Goal: Task Accomplishment & Management: Manage account settings

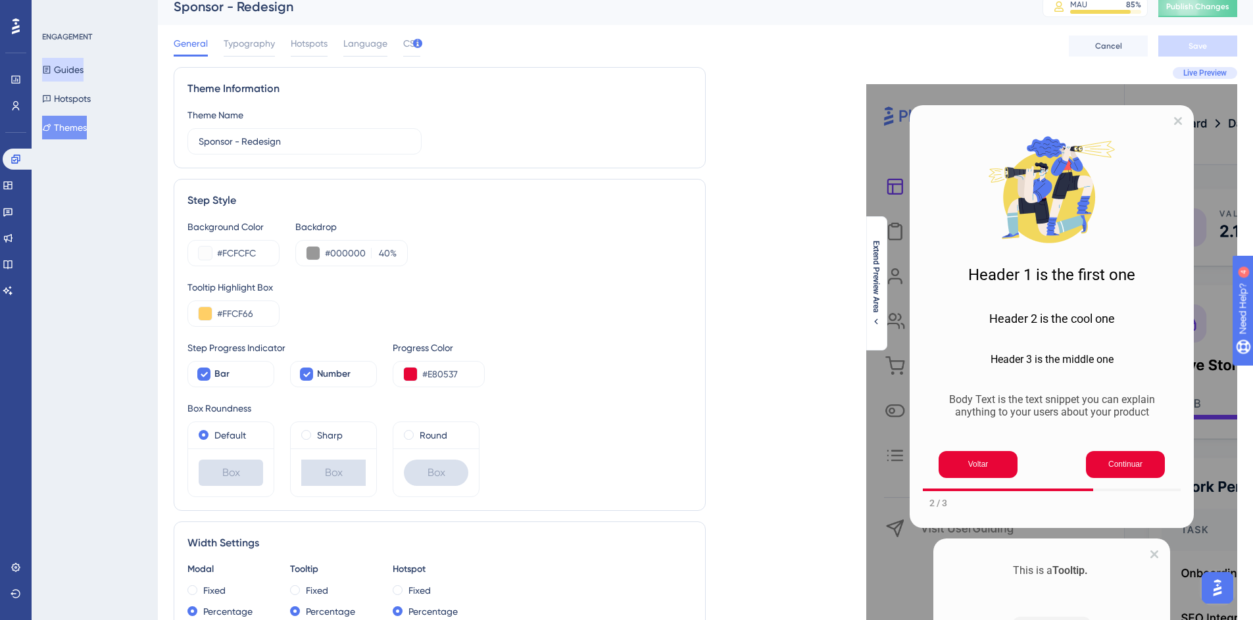
click at [84, 68] on button "Guides" at bounding box center [62, 70] width 41 height 24
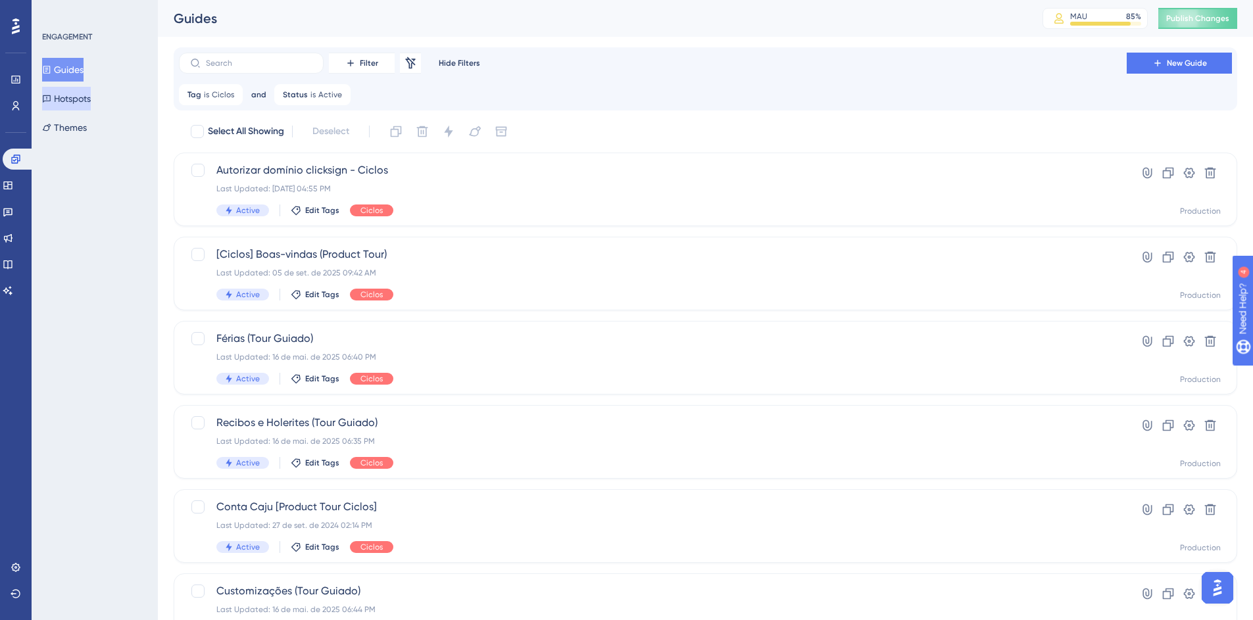
click at [82, 105] on button "Hotspots" at bounding box center [66, 99] width 49 height 24
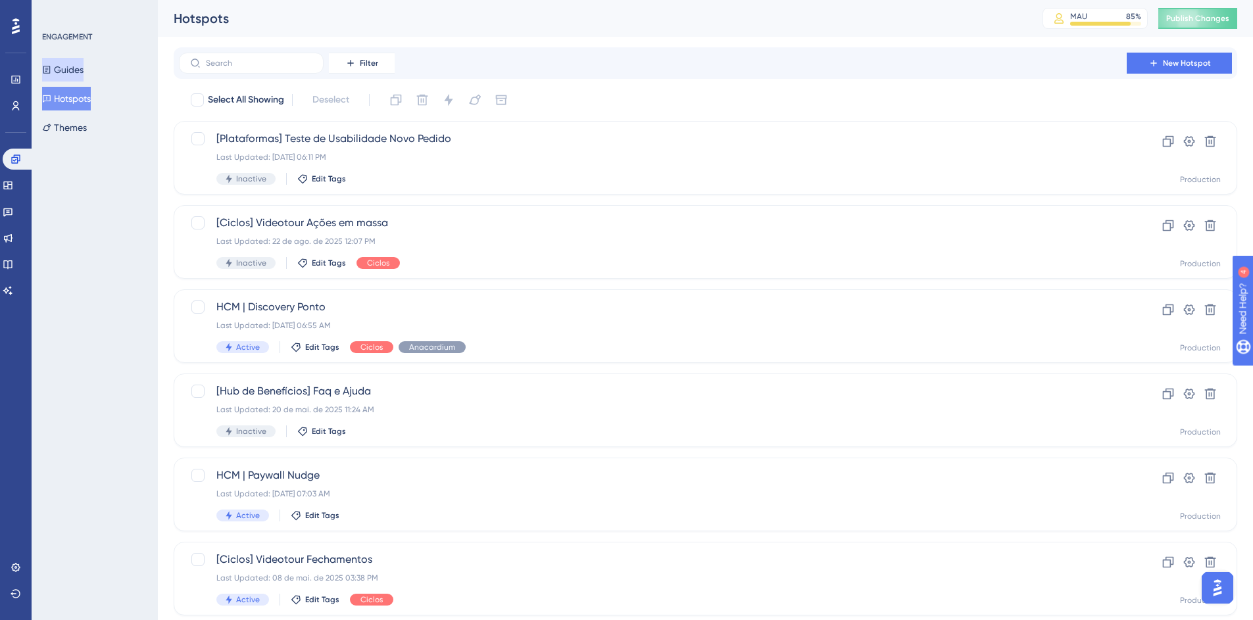
click at [84, 68] on button "Guides" at bounding box center [62, 70] width 41 height 24
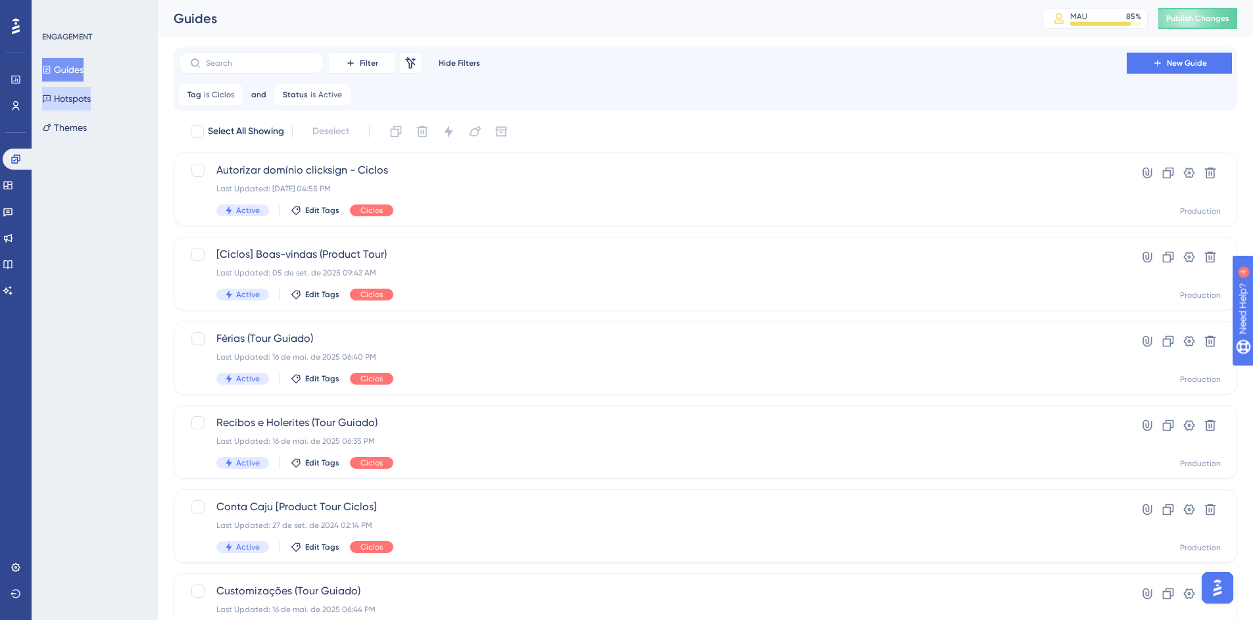
click at [84, 103] on button "Hotspots" at bounding box center [66, 99] width 49 height 24
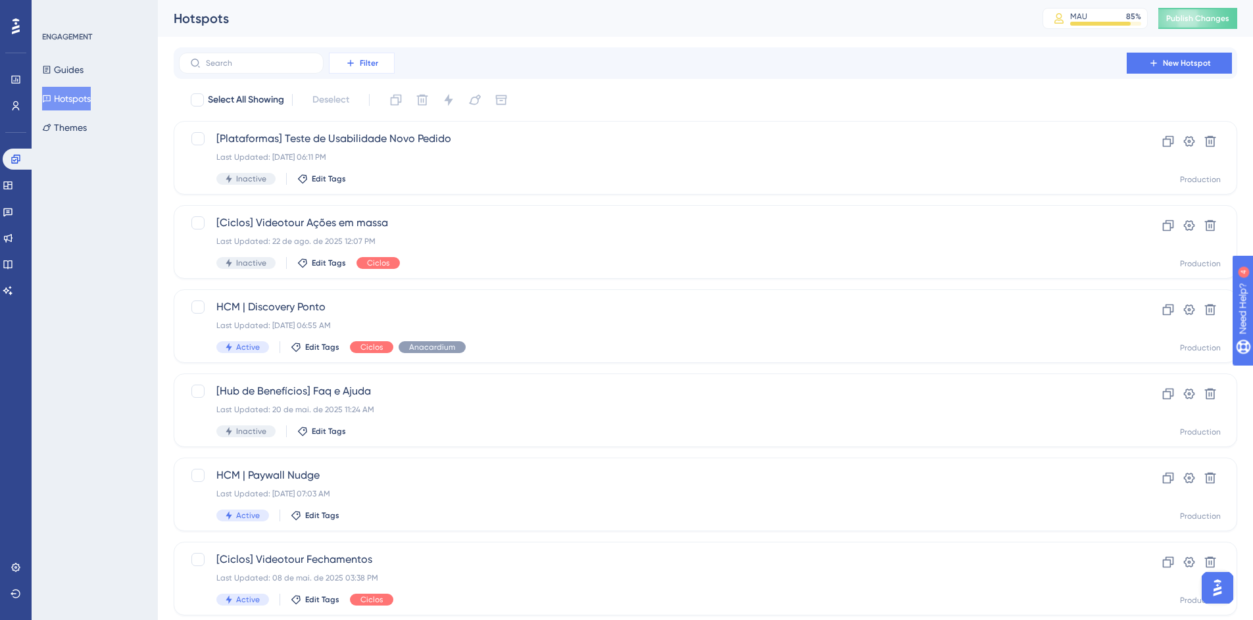
click at [378, 60] on button "Filter" at bounding box center [362, 63] width 66 height 21
click at [381, 182] on div "Status Status" at bounding box center [374, 179] width 75 height 26
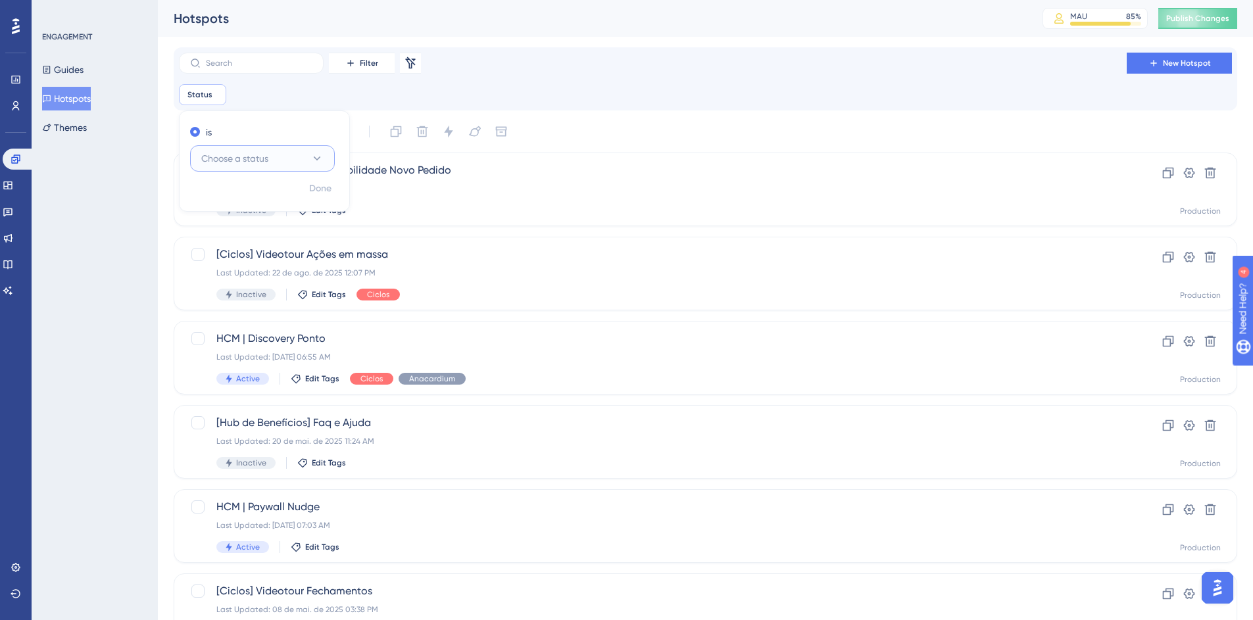
click at [283, 147] on button "Choose a status" at bounding box center [262, 158] width 145 height 26
click at [277, 201] on div "Active Active" at bounding box center [263, 198] width 128 height 26
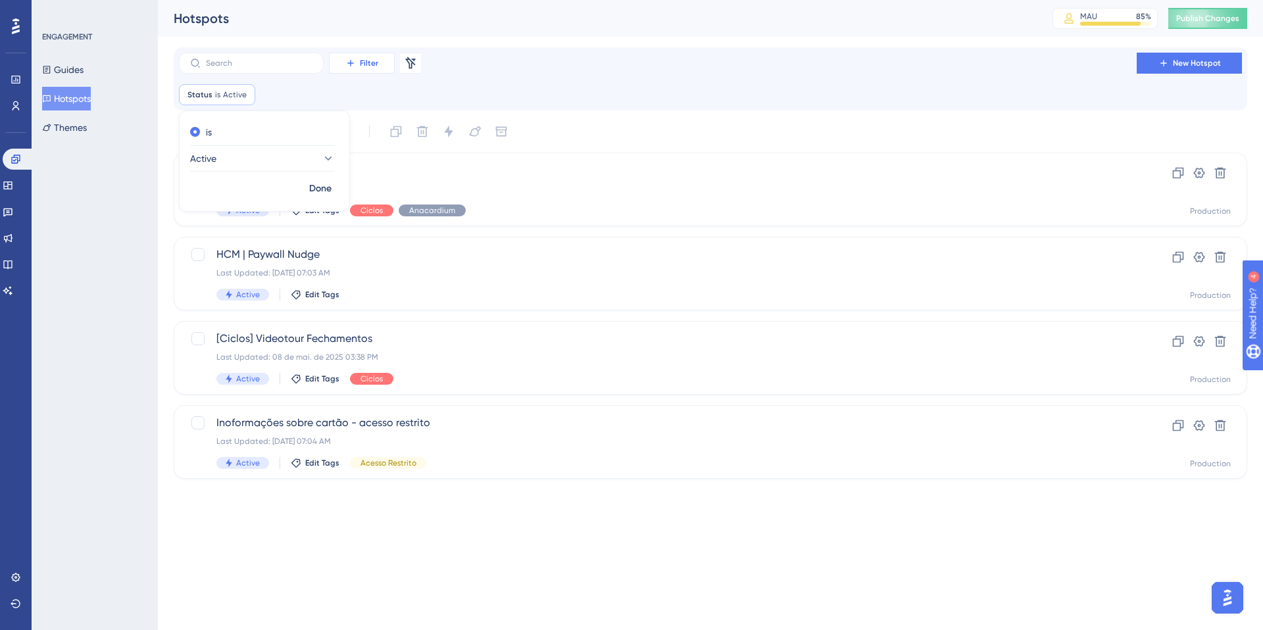
click at [357, 62] on button "Filter" at bounding box center [362, 63] width 66 height 21
click at [378, 100] on div "Tags Tags" at bounding box center [374, 100] width 75 height 26
click at [345, 156] on span "Choose a tag" at bounding box center [337, 159] width 57 height 16
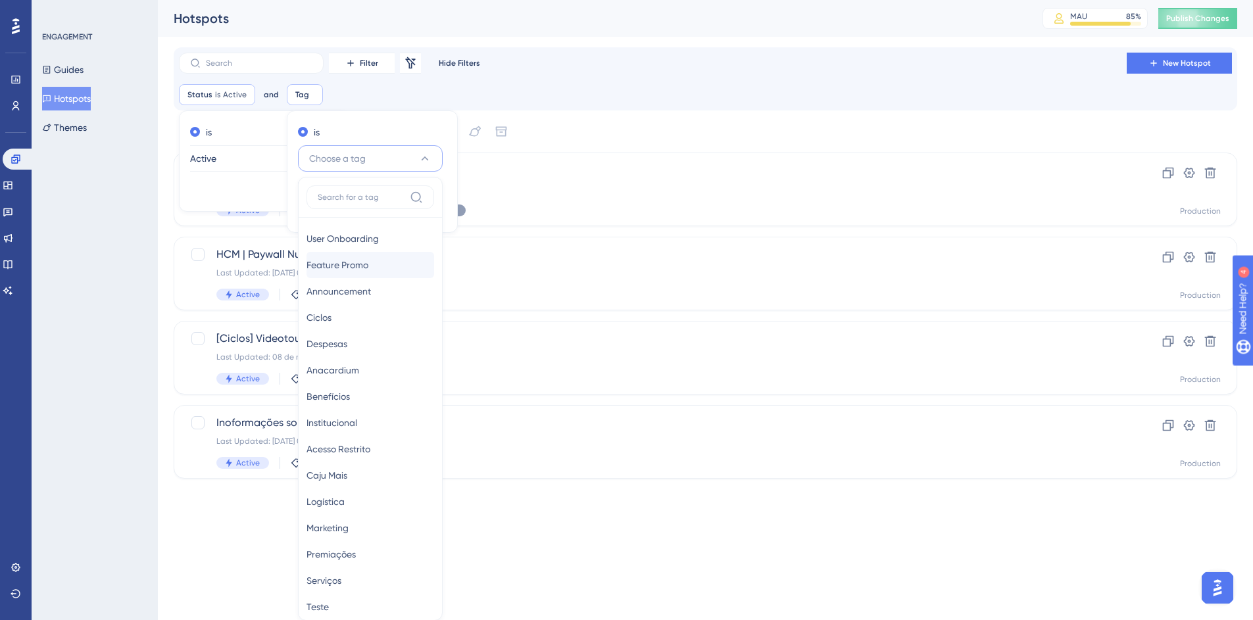
scroll to position [85, 0]
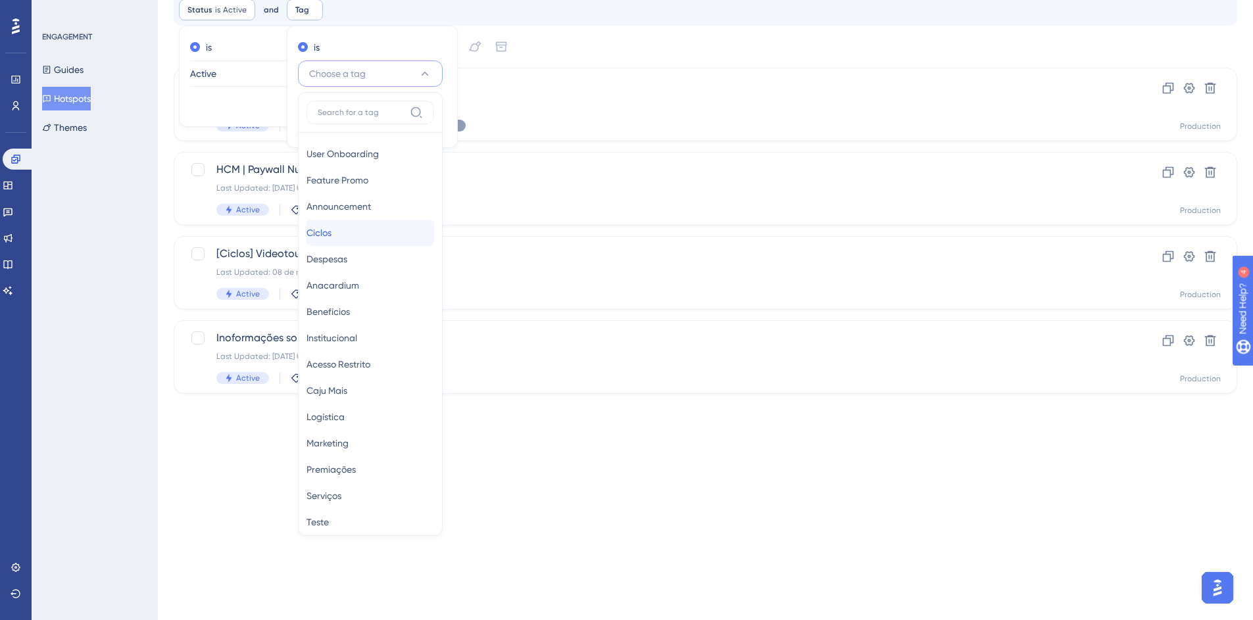
click at [349, 229] on div "Ciclos Ciclos" at bounding box center [371, 233] width 128 height 26
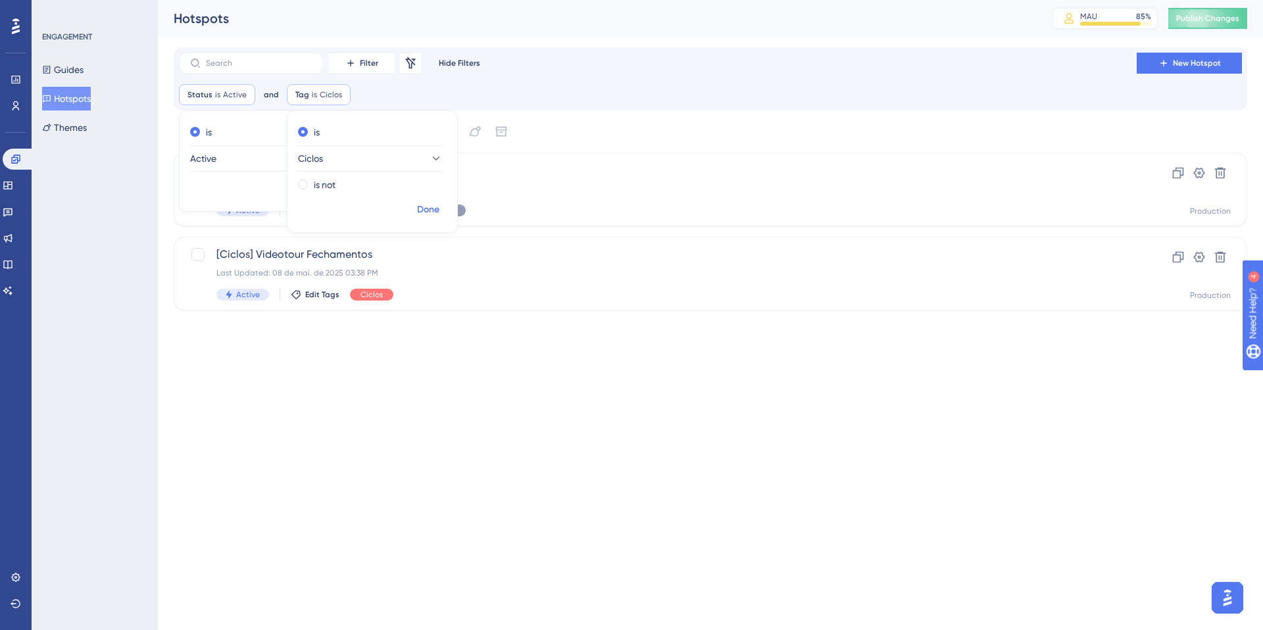
click at [424, 207] on span "Done" at bounding box center [428, 210] width 22 height 16
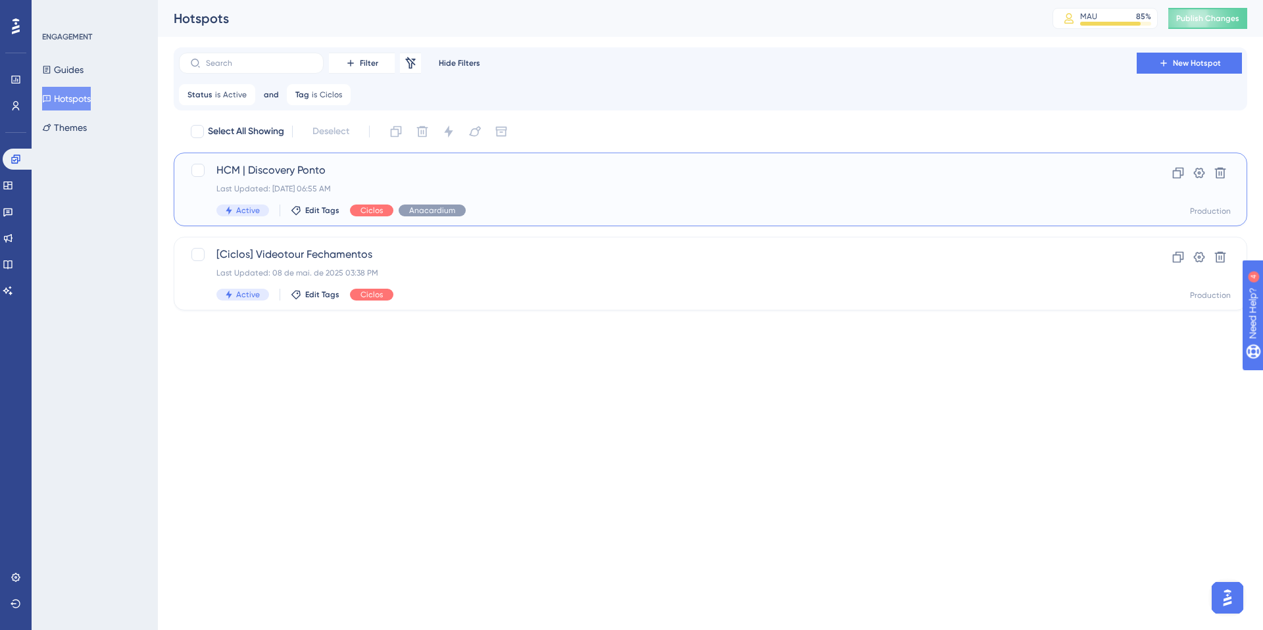
click at [485, 177] on span "HCM | Discovery Ponto" at bounding box center [657, 170] width 883 height 16
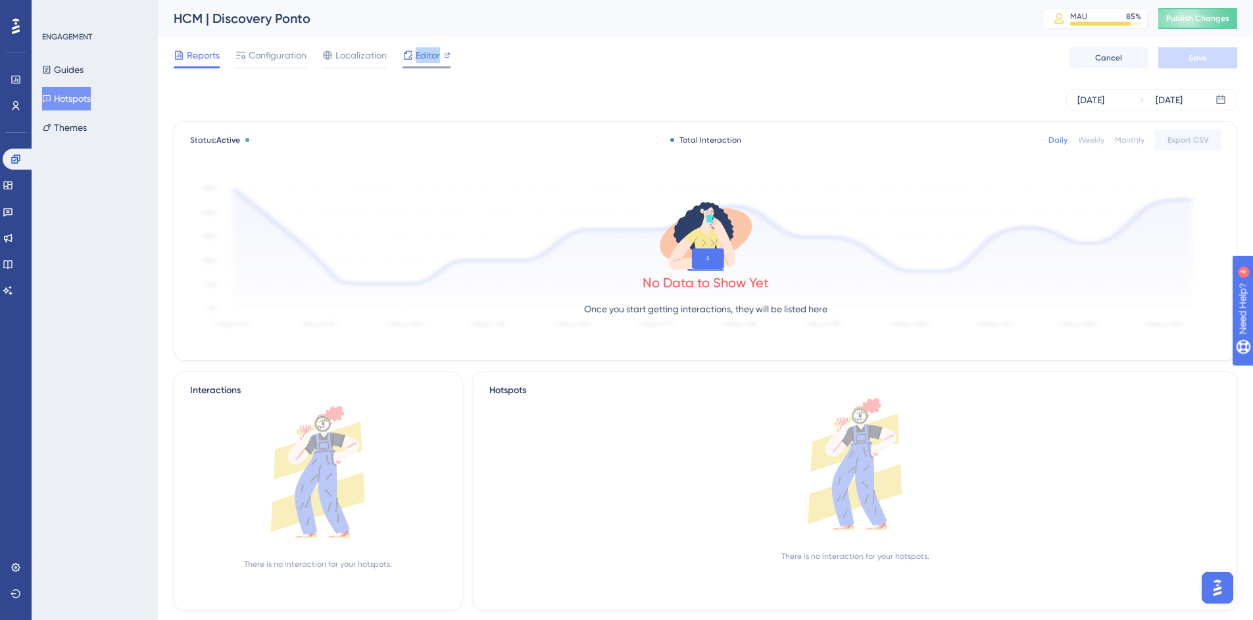
click at [421, 60] on span "Editor" at bounding box center [428, 55] width 24 height 16
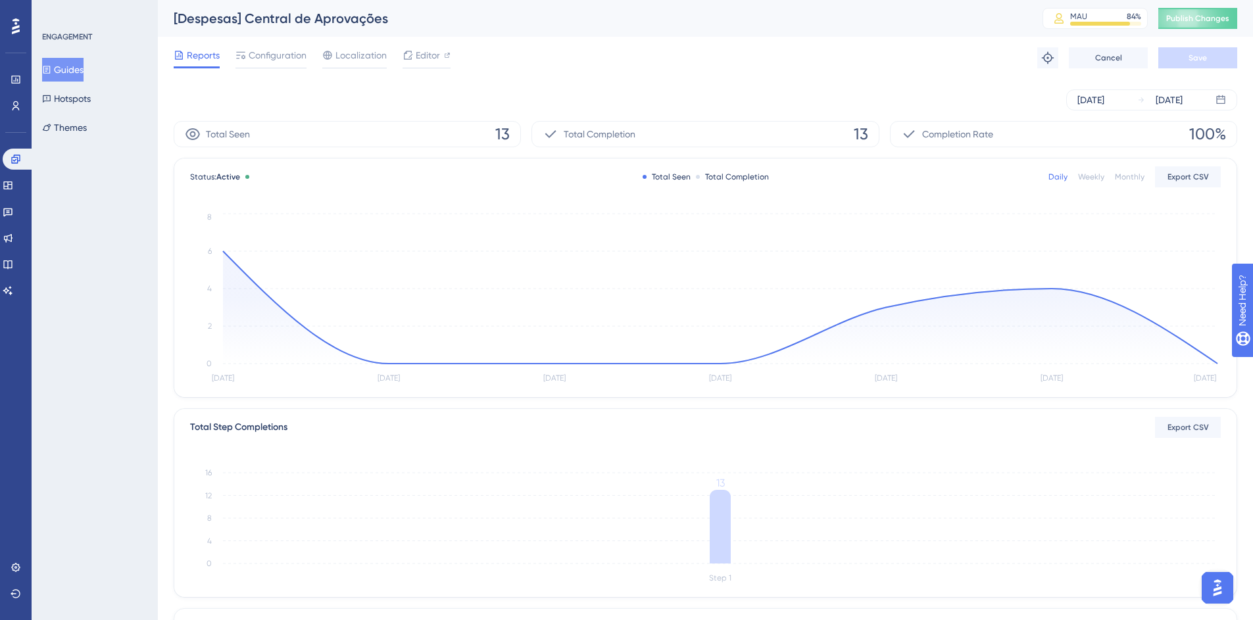
click at [62, 67] on button "Guides" at bounding box center [62, 70] width 41 height 24
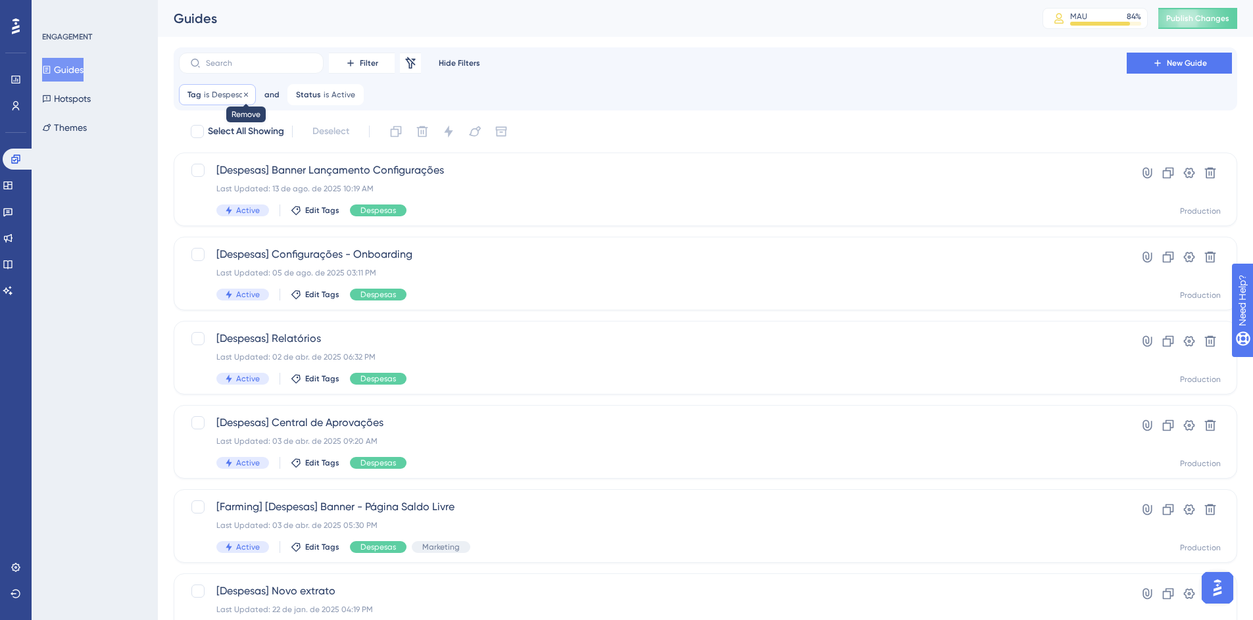
click at [243, 93] on icon at bounding box center [246, 95] width 8 height 8
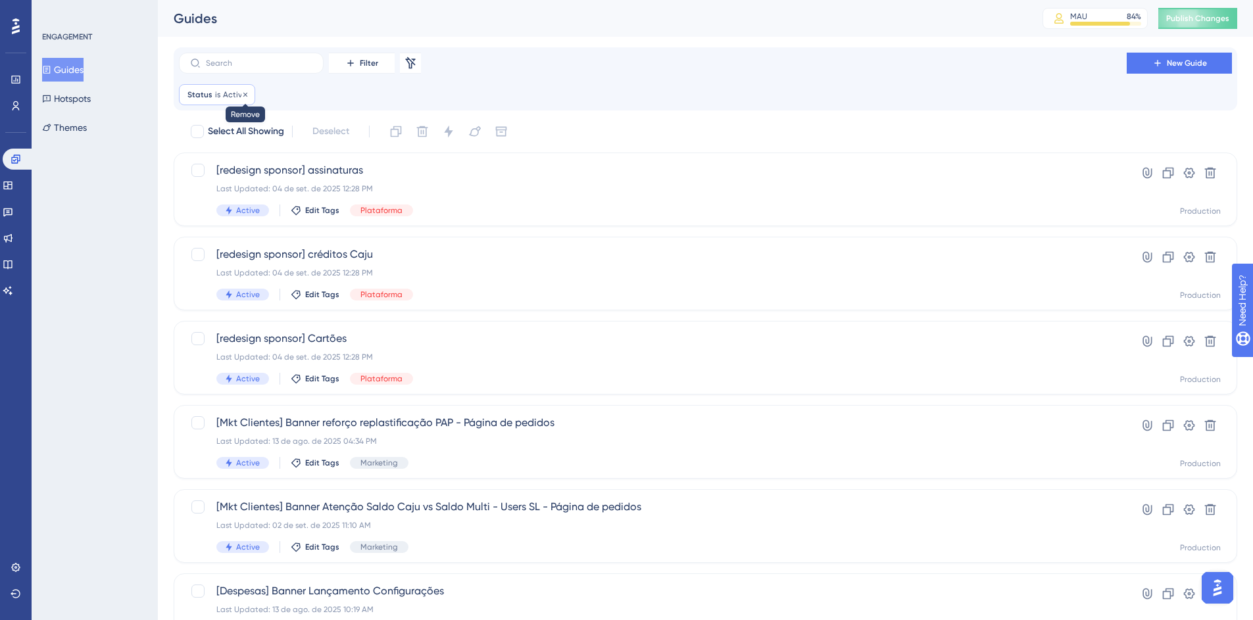
click at [243, 93] on icon at bounding box center [245, 95] width 8 height 8
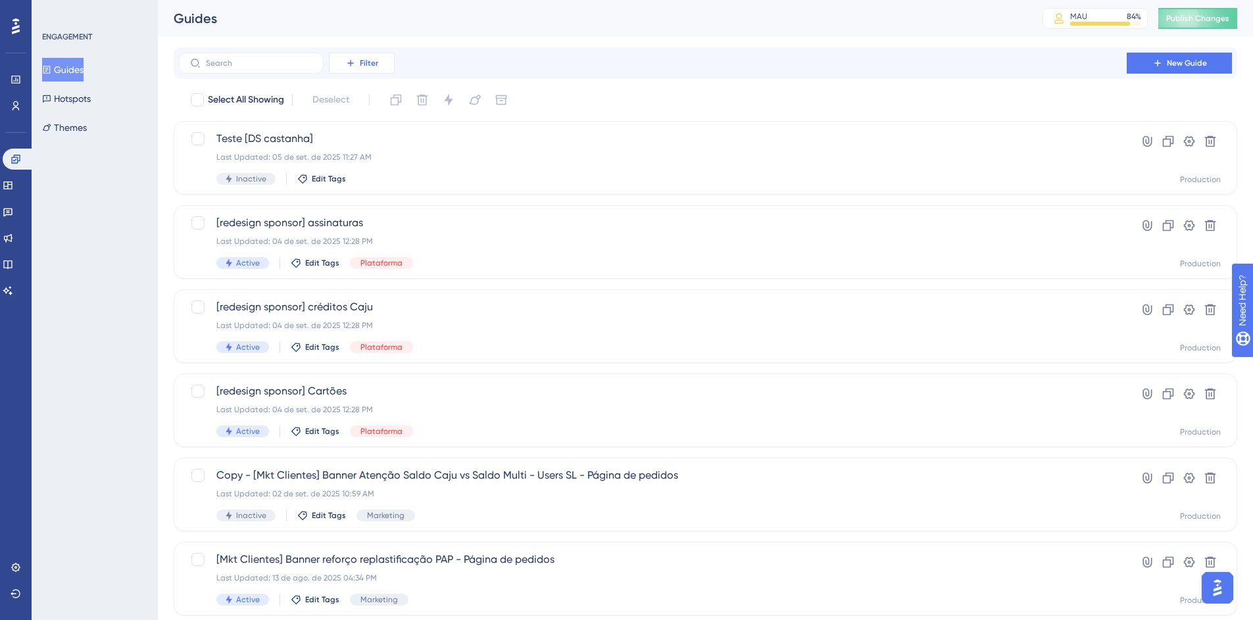
click at [354, 69] on button "Filter" at bounding box center [362, 63] width 66 height 21
click at [364, 184] on span "Status" at bounding box center [350, 180] width 27 height 16
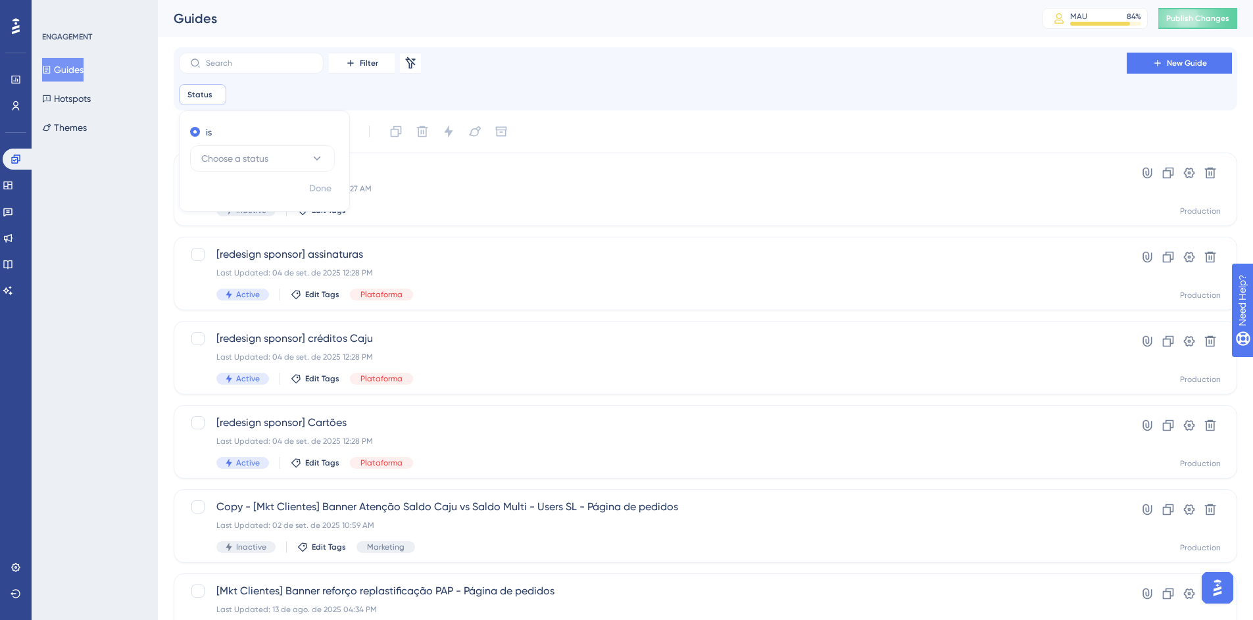
click at [264, 0] on html "✨ INSCREVA-SE AGORA✨" at bounding box center [632, 284] width 1263 height 630
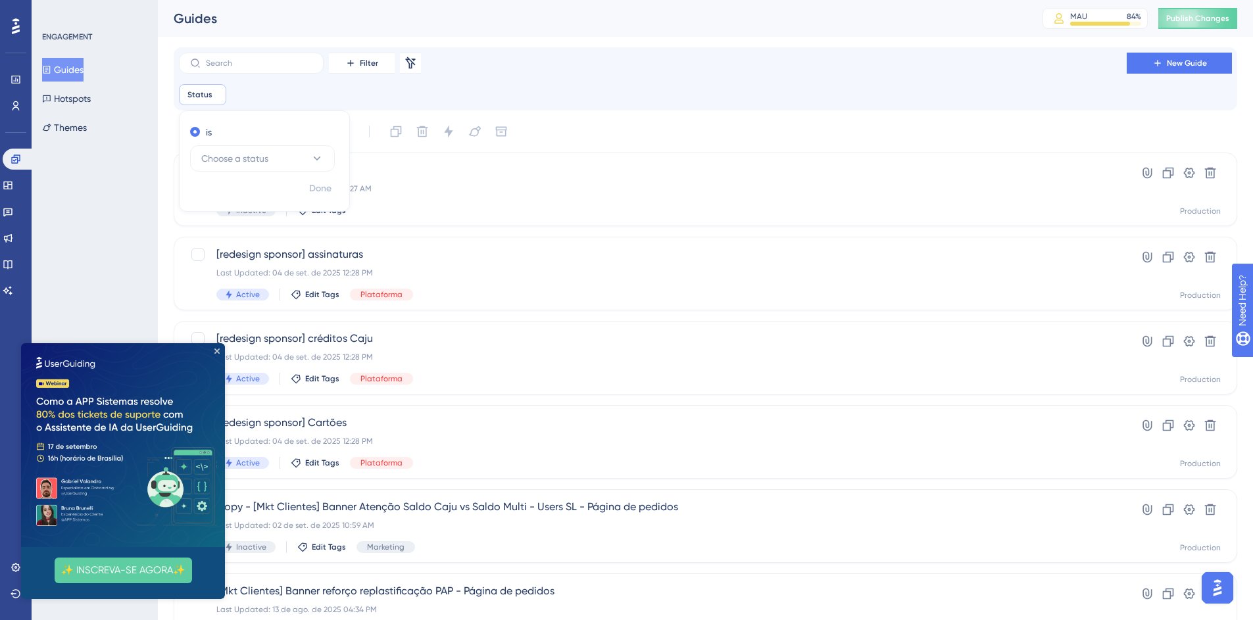
click at [218, 347] on img at bounding box center [123, 445] width 204 height 204
click at [218, 352] on icon "Close Preview" at bounding box center [216, 351] width 5 height 5
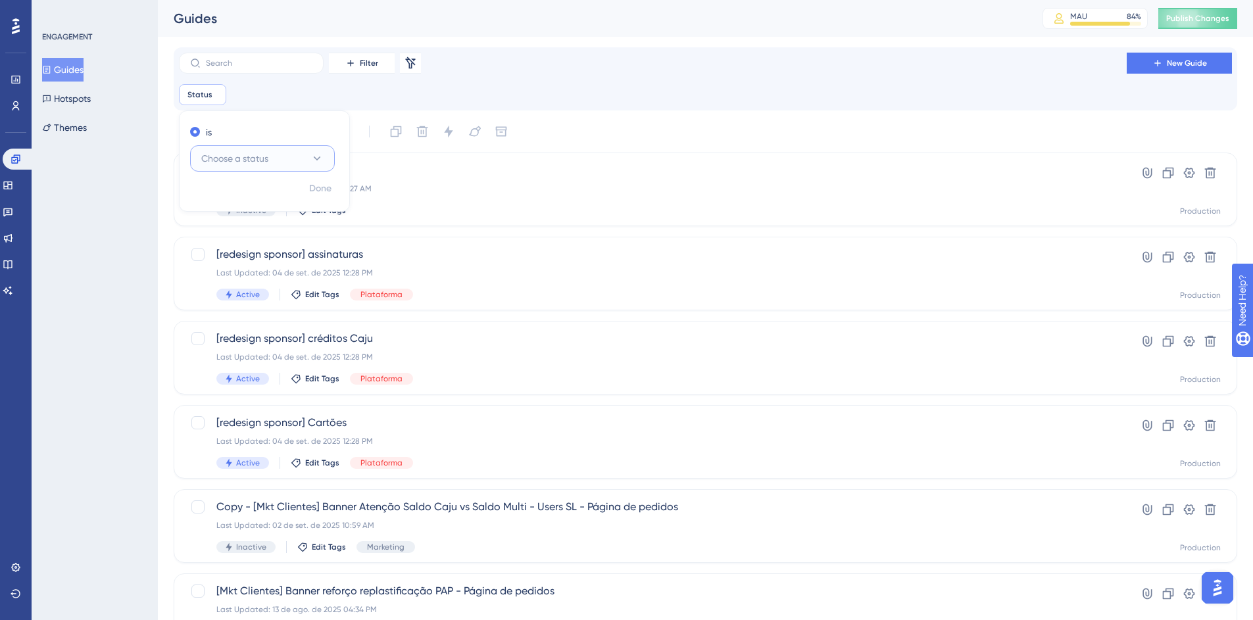
click at [255, 156] on span "Choose a status" at bounding box center [234, 159] width 67 height 16
click at [253, 202] on div "Active Active" at bounding box center [263, 198] width 128 height 26
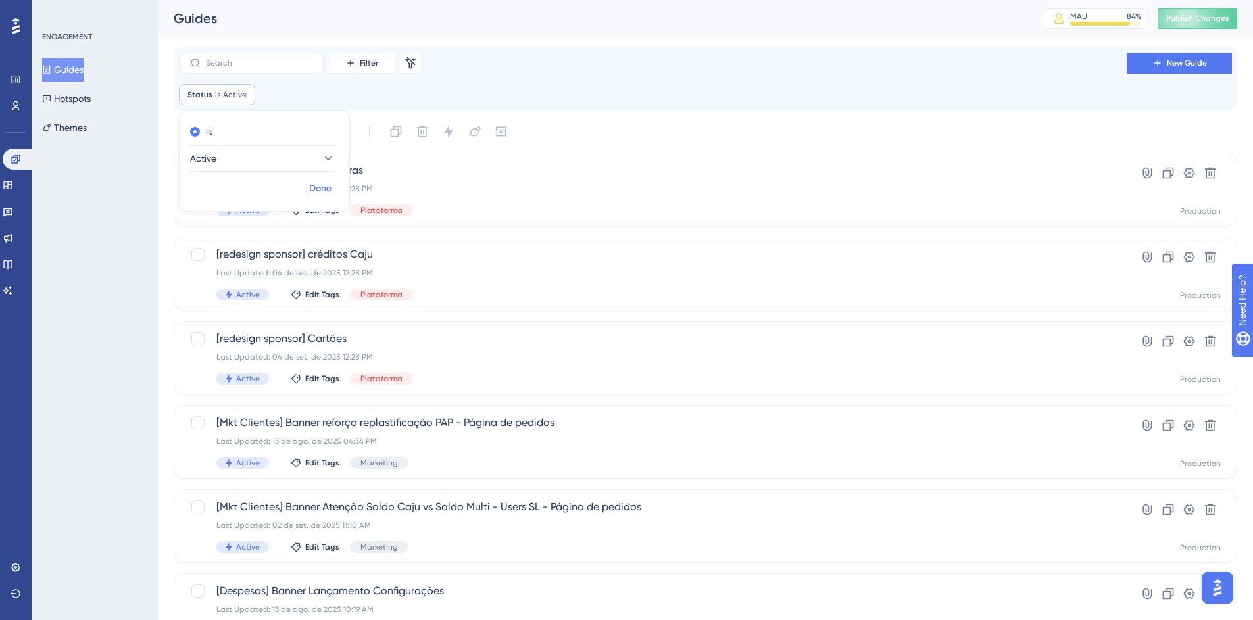
click at [318, 184] on span "Done" at bounding box center [320, 189] width 22 height 16
click at [382, 60] on button "Filter" at bounding box center [362, 63] width 66 height 21
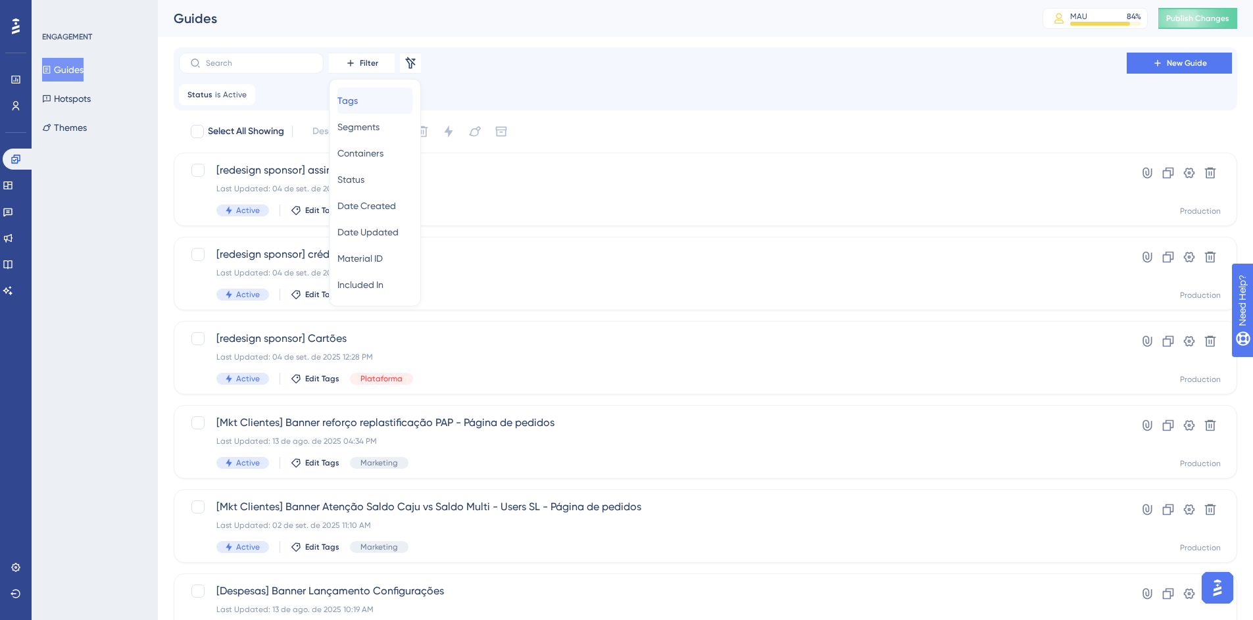
click at [376, 101] on div "Tags Tags" at bounding box center [374, 100] width 75 height 26
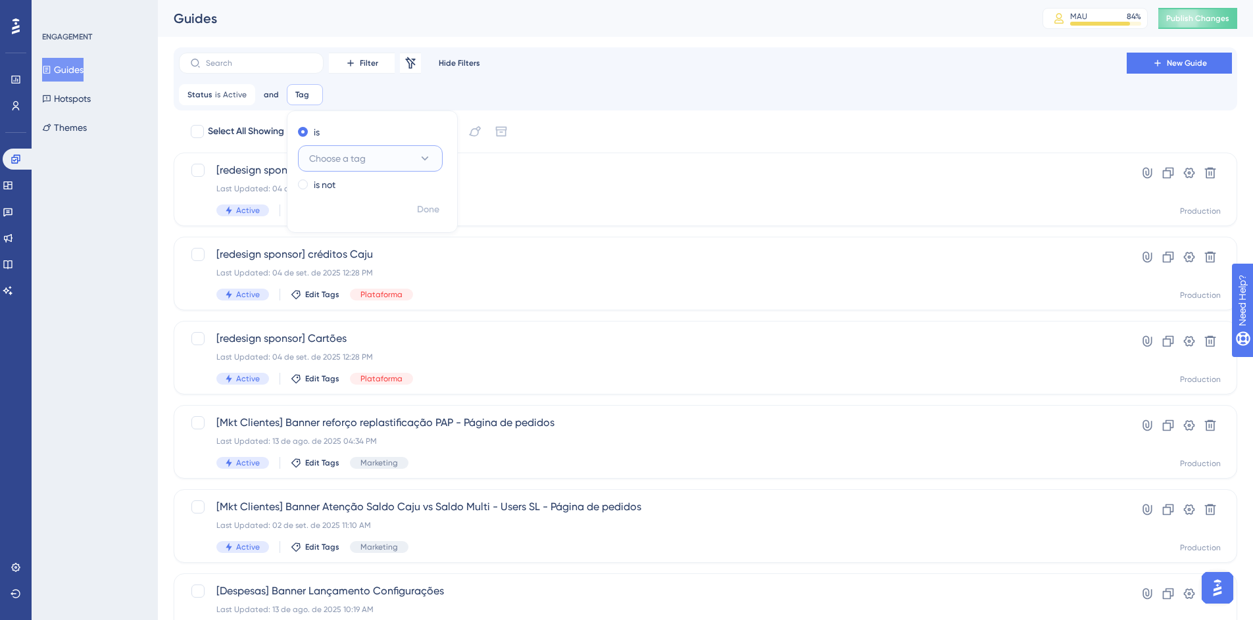
click at [352, 157] on span "Choose a tag" at bounding box center [337, 159] width 57 height 16
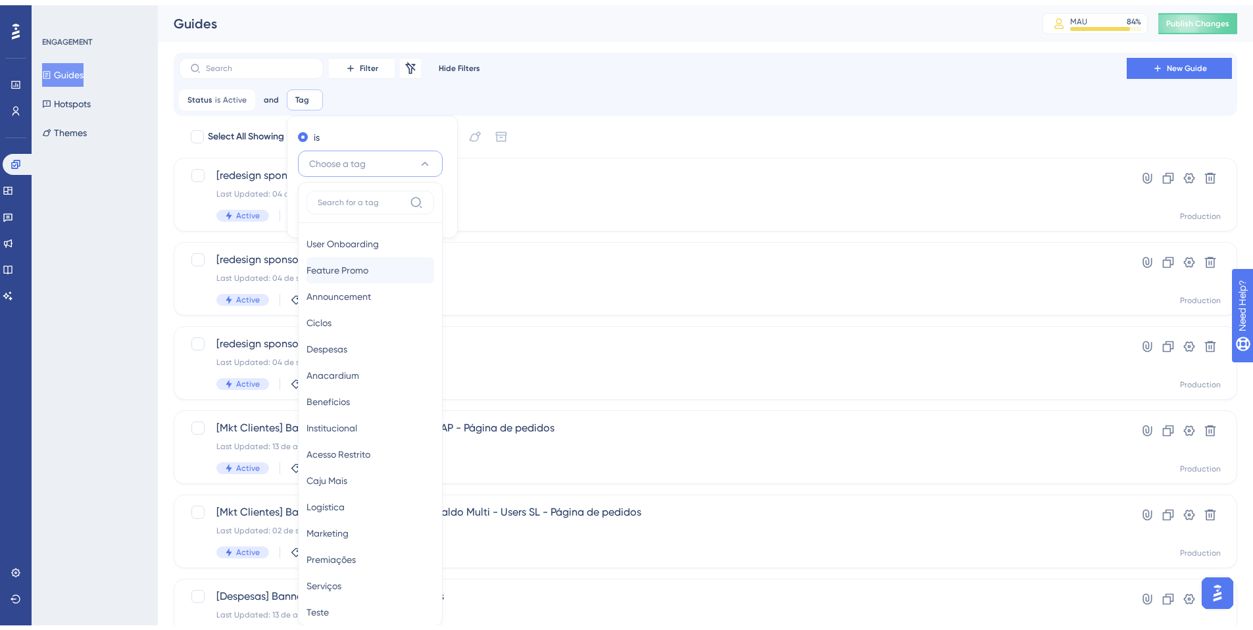
scroll to position [89, 0]
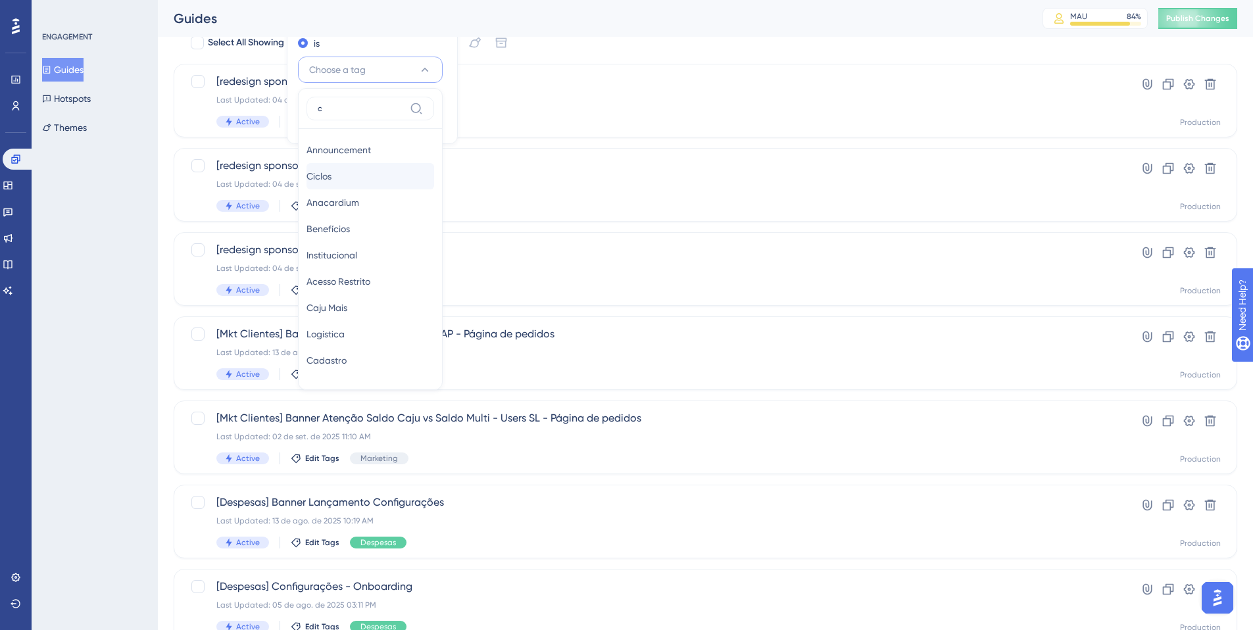
type input "c"
click at [349, 177] on div "Ciclos Ciclos" at bounding box center [371, 176] width 128 height 26
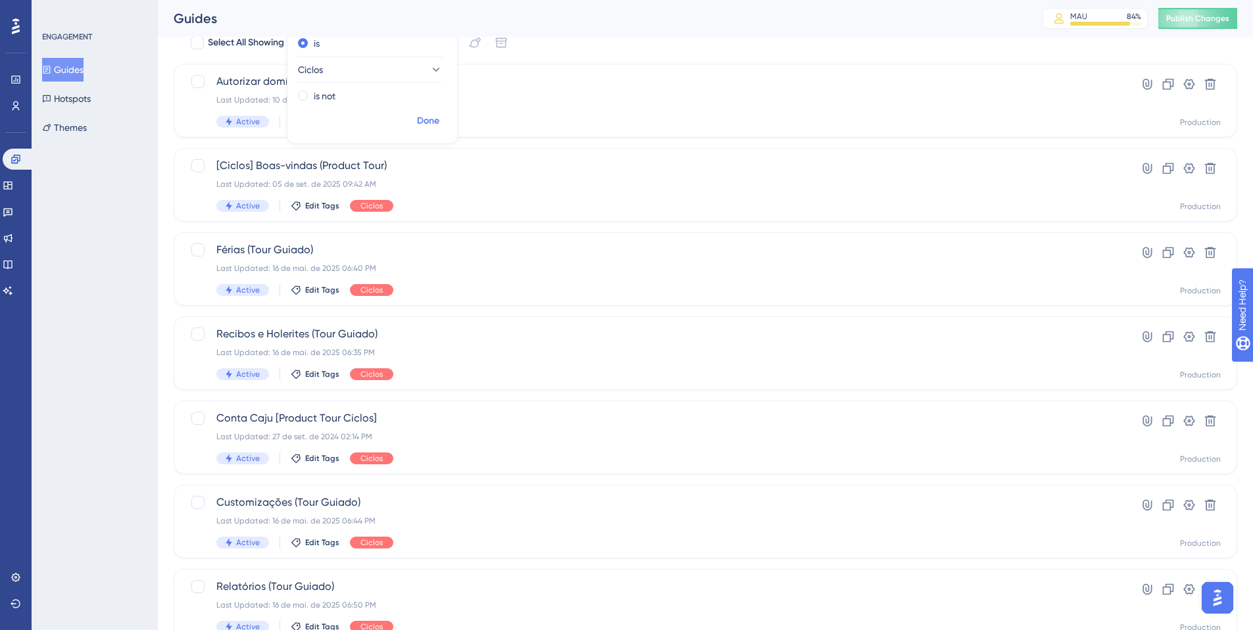
click at [421, 120] on span "Done" at bounding box center [428, 121] width 22 height 16
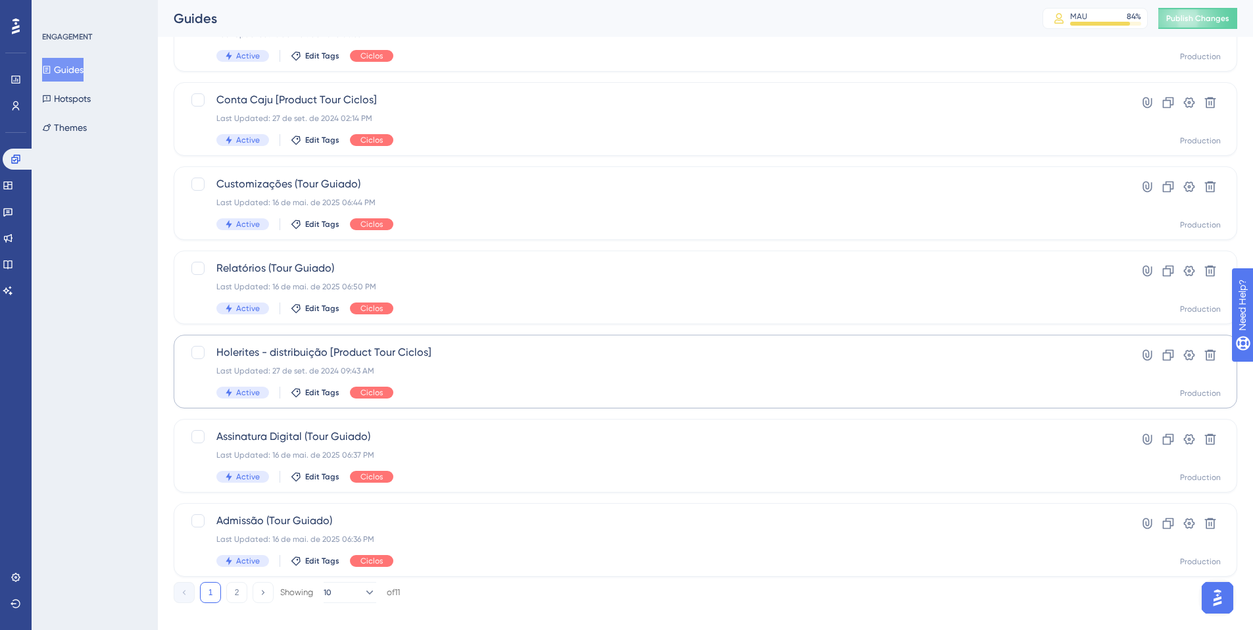
scroll to position [422, 0]
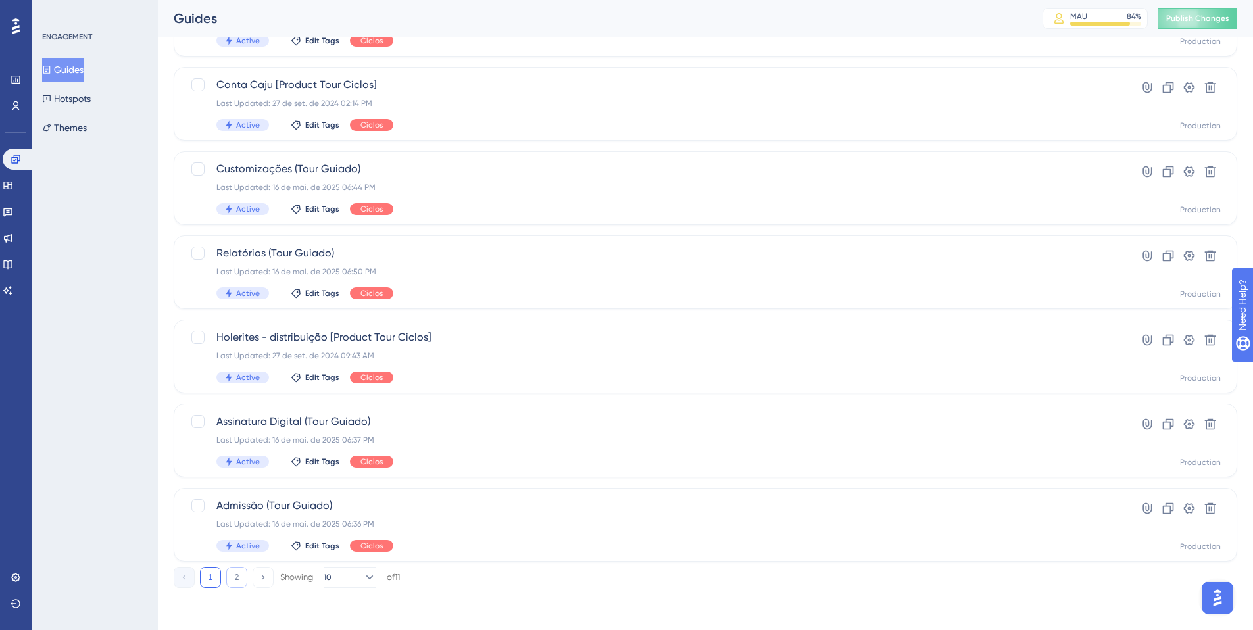
click at [238, 575] on button "2" at bounding box center [236, 577] width 21 height 21
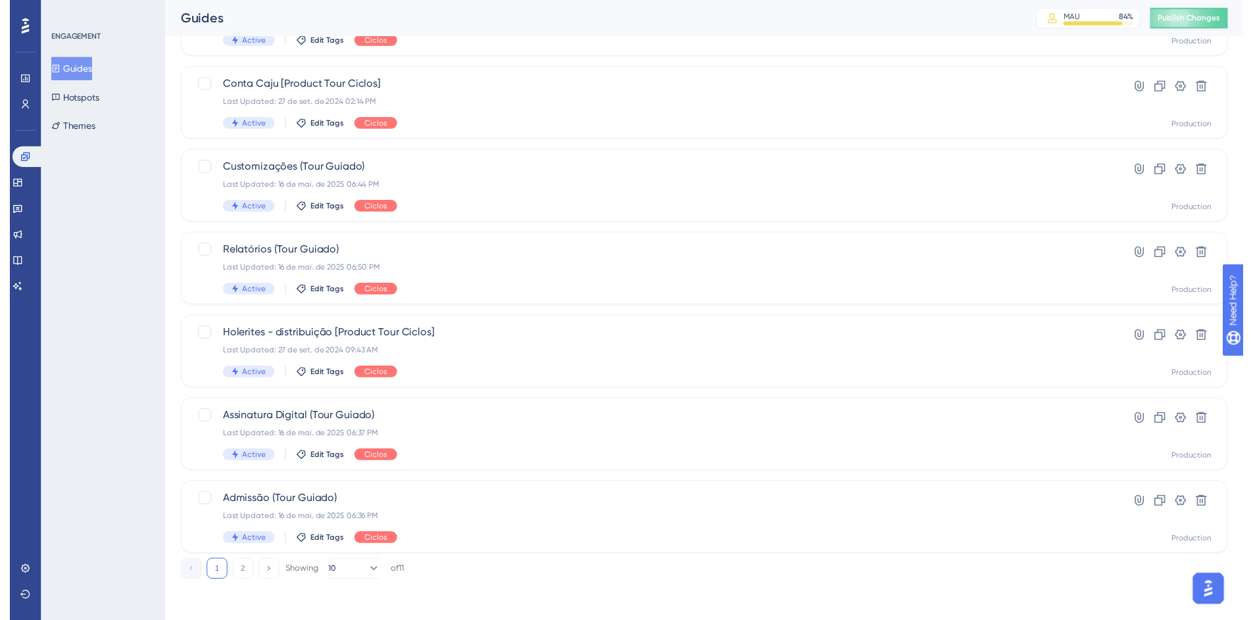
scroll to position [0, 0]
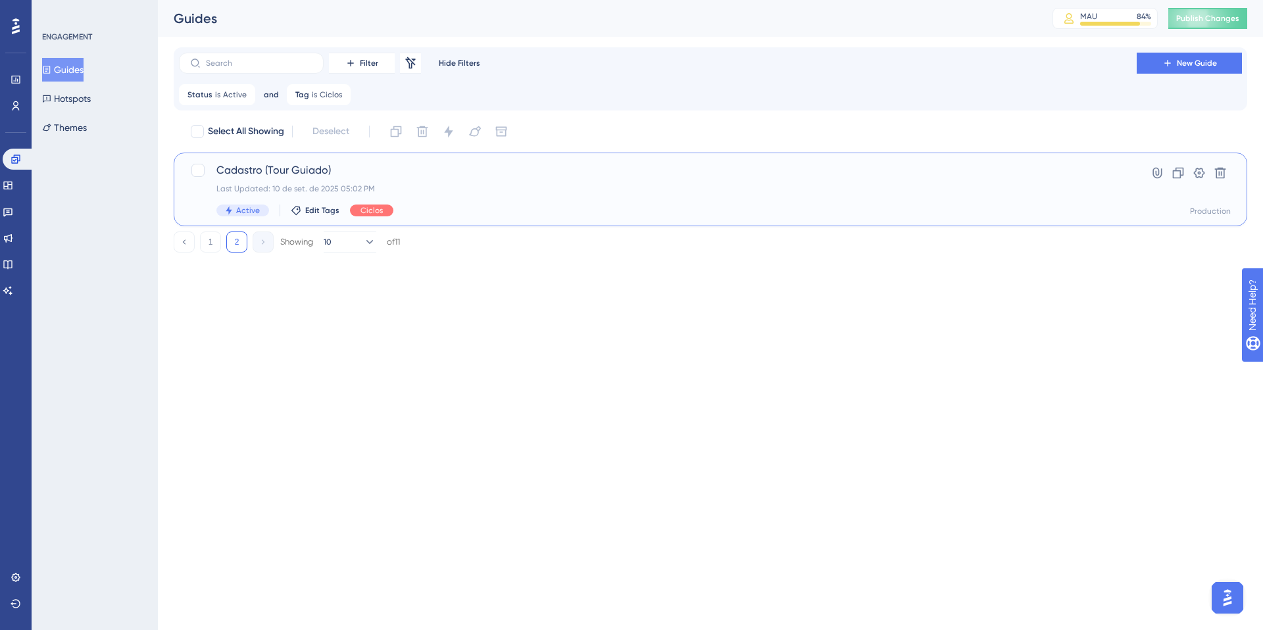
click at [479, 187] on div "Last Updated: 10 de set. de 2025 05:02 PM" at bounding box center [657, 189] width 883 height 11
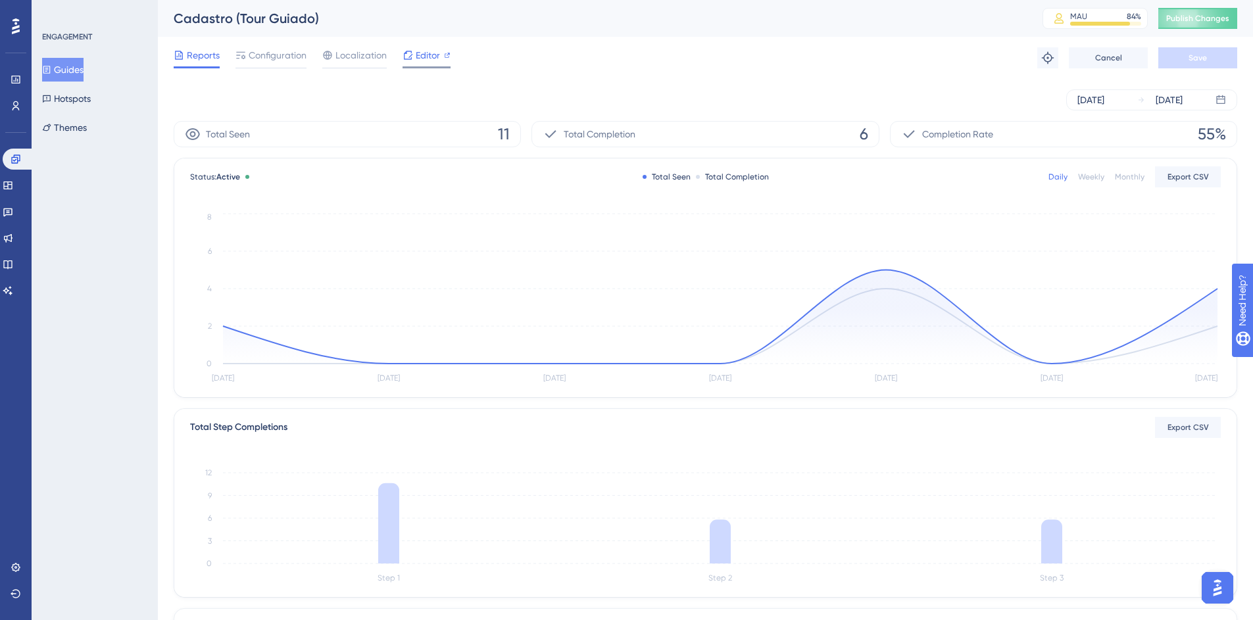
click at [410, 53] on icon at bounding box center [408, 55] width 11 height 11
click at [84, 64] on button "Guides" at bounding box center [62, 70] width 41 height 24
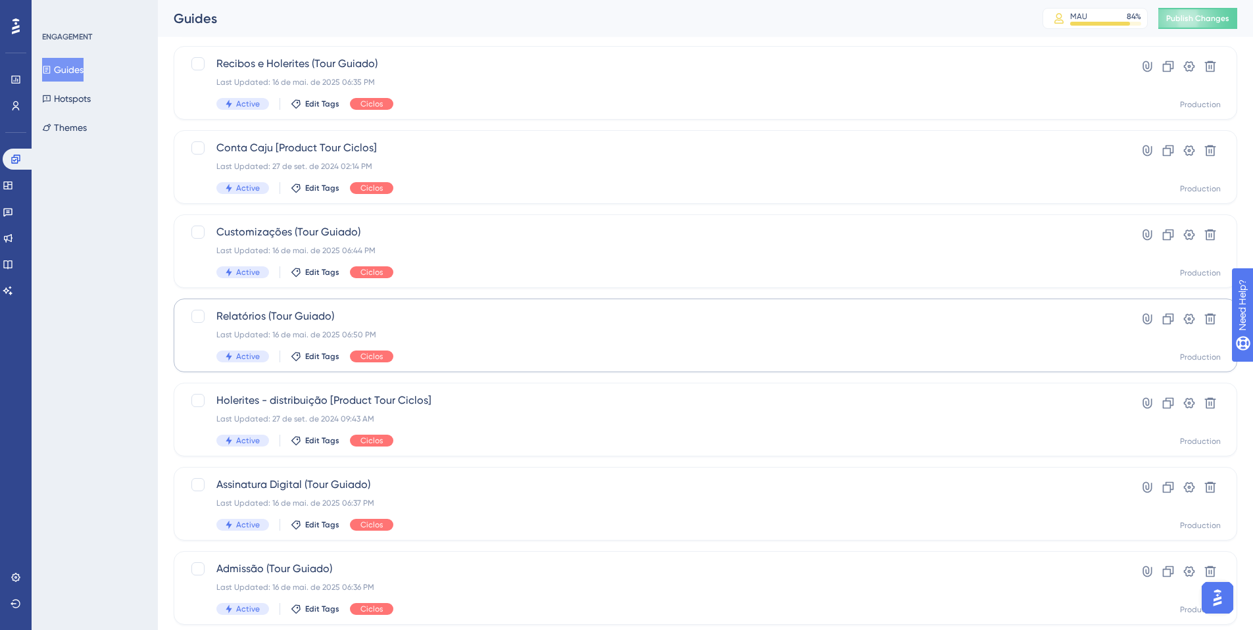
scroll to position [422, 0]
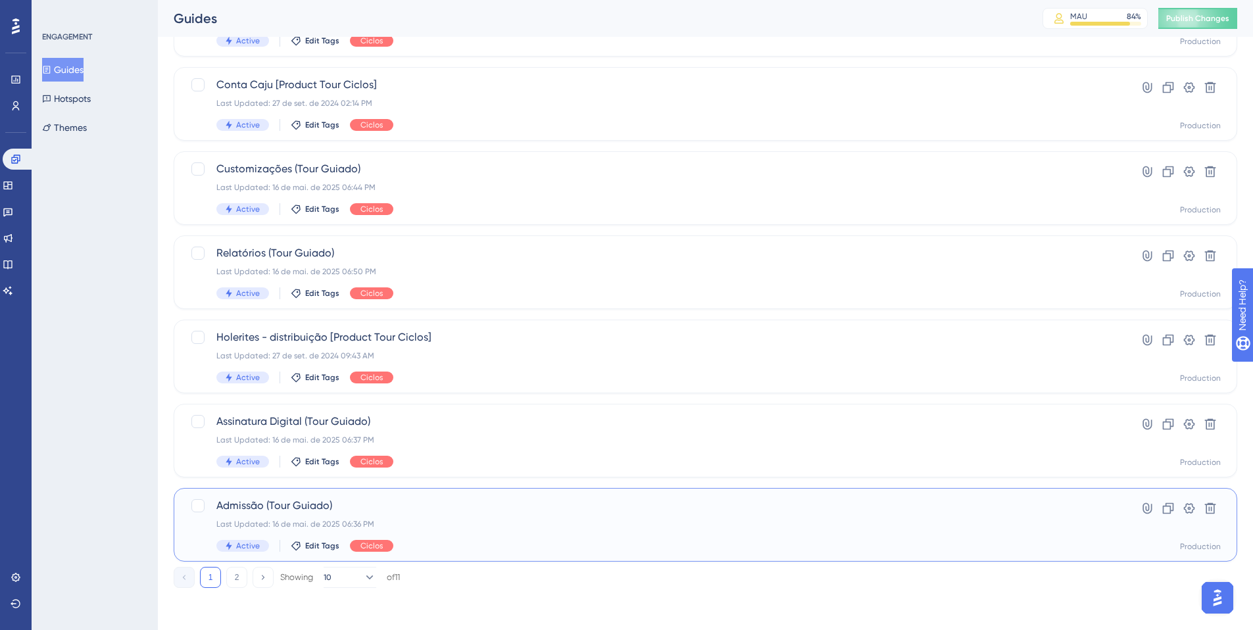
click at [447, 521] on div "Last Updated: 16 de mai. de 2025 06:36 PM" at bounding box center [652, 524] width 873 height 11
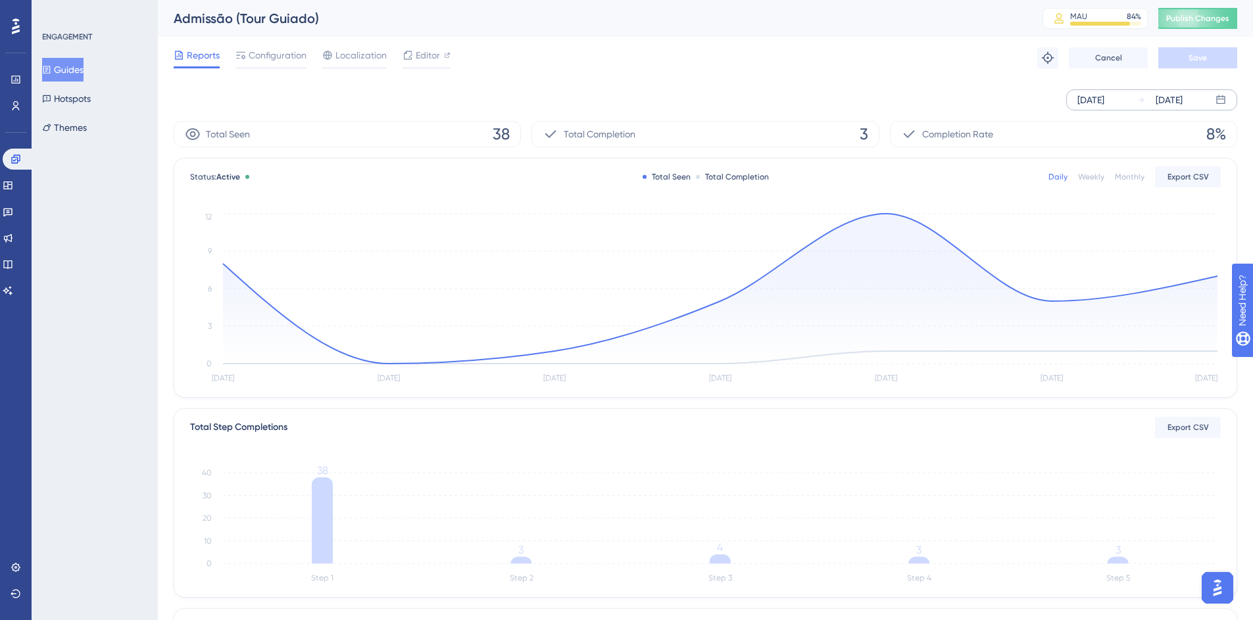
click at [1104, 101] on div "Sep 05 2025" at bounding box center [1090, 100] width 27 height 16
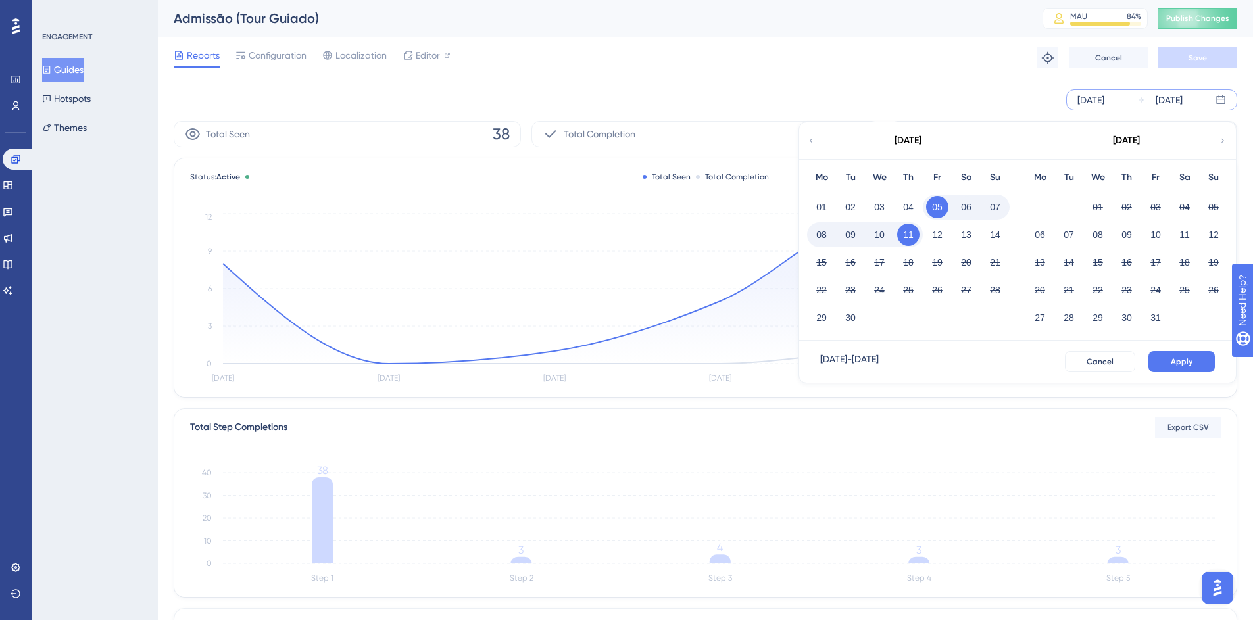
click at [814, 143] on icon at bounding box center [811, 141] width 8 height 12
click at [912, 232] on button "10" at bounding box center [908, 235] width 22 height 22
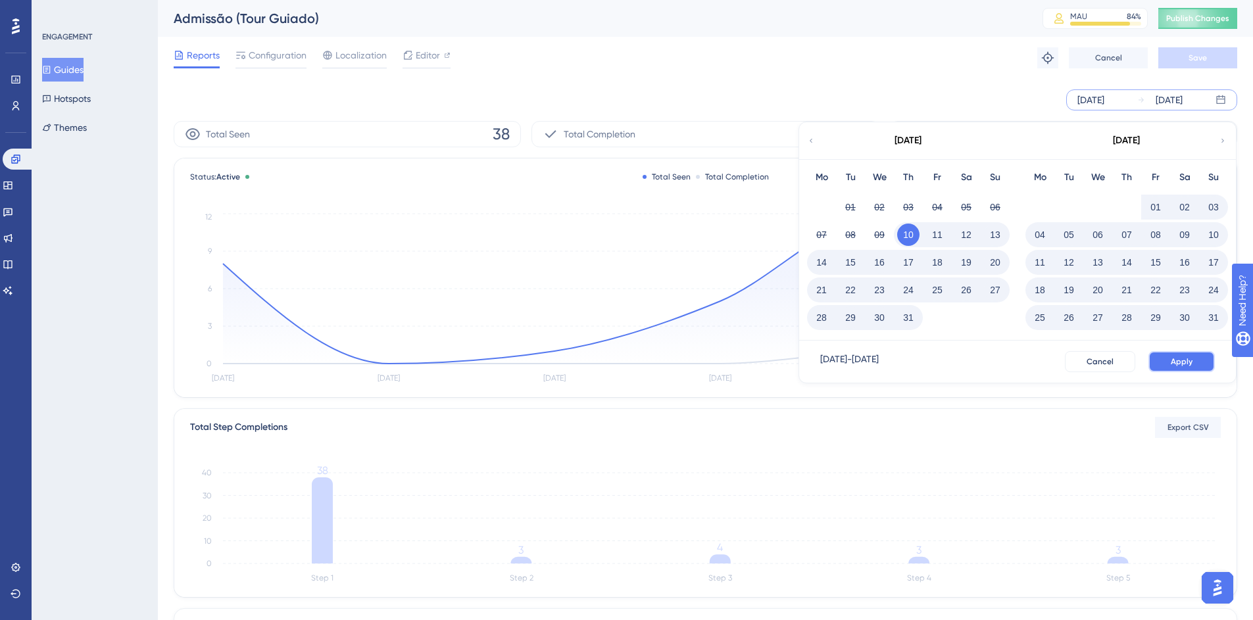
click at [1185, 358] on span "Apply" at bounding box center [1182, 361] width 22 height 11
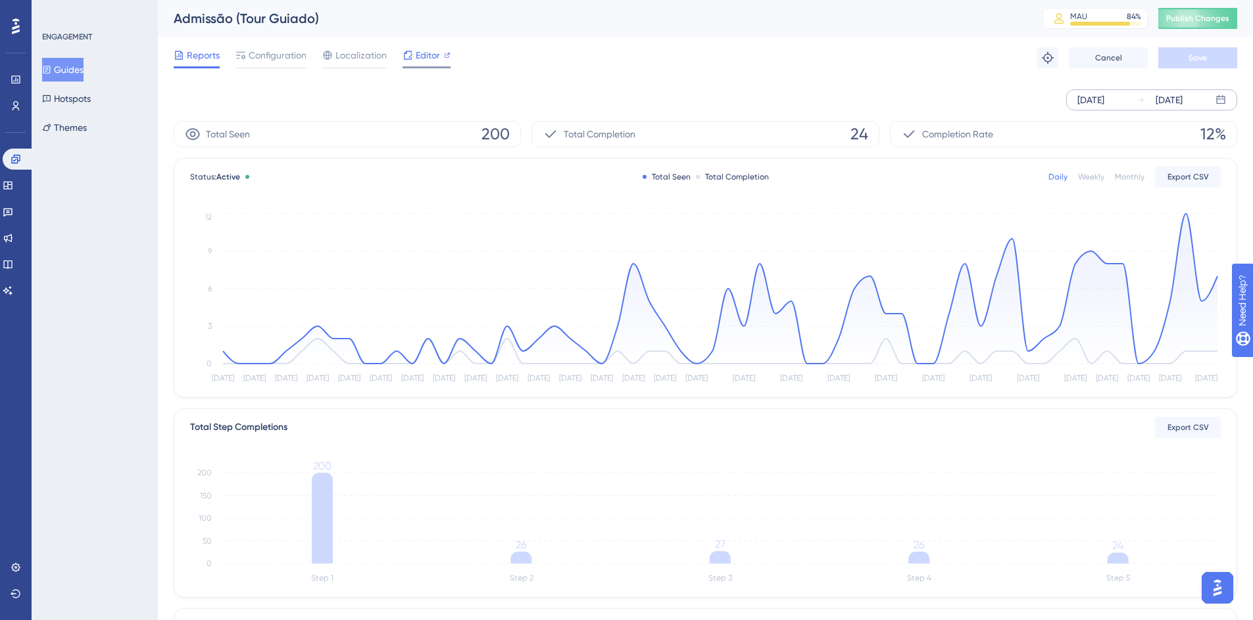
click at [419, 65] on div "Editor" at bounding box center [427, 57] width 48 height 21
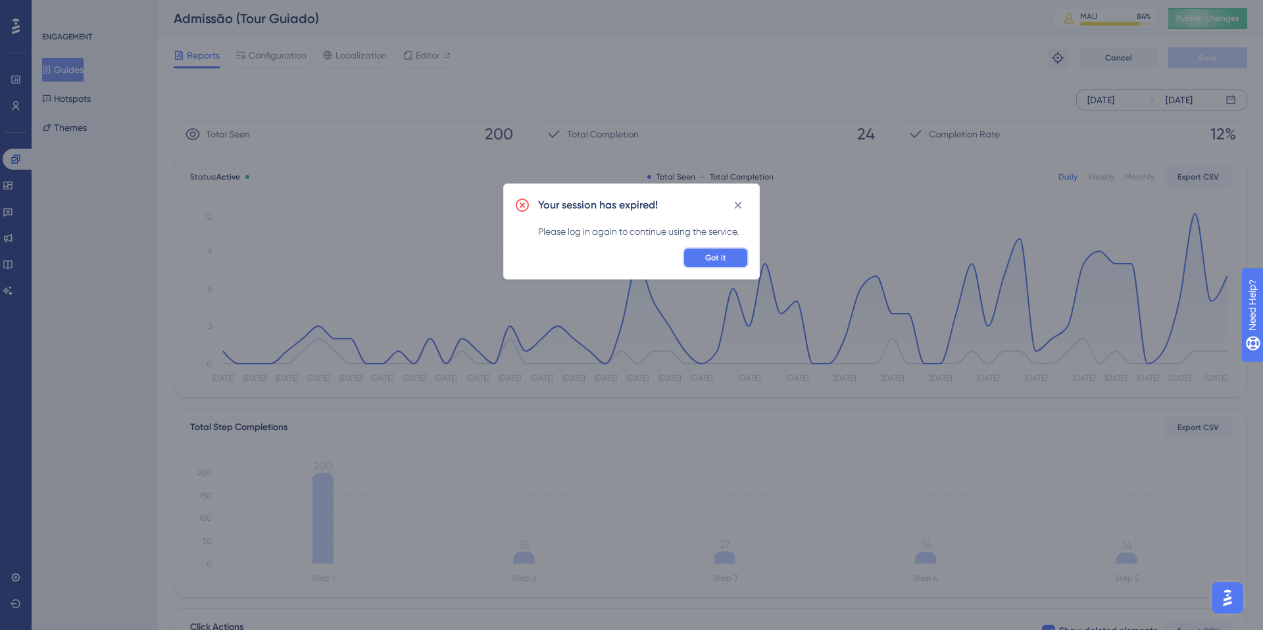
click at [731, 254] on button "Got it" at bounding box center [716, 257] width 66 height 21
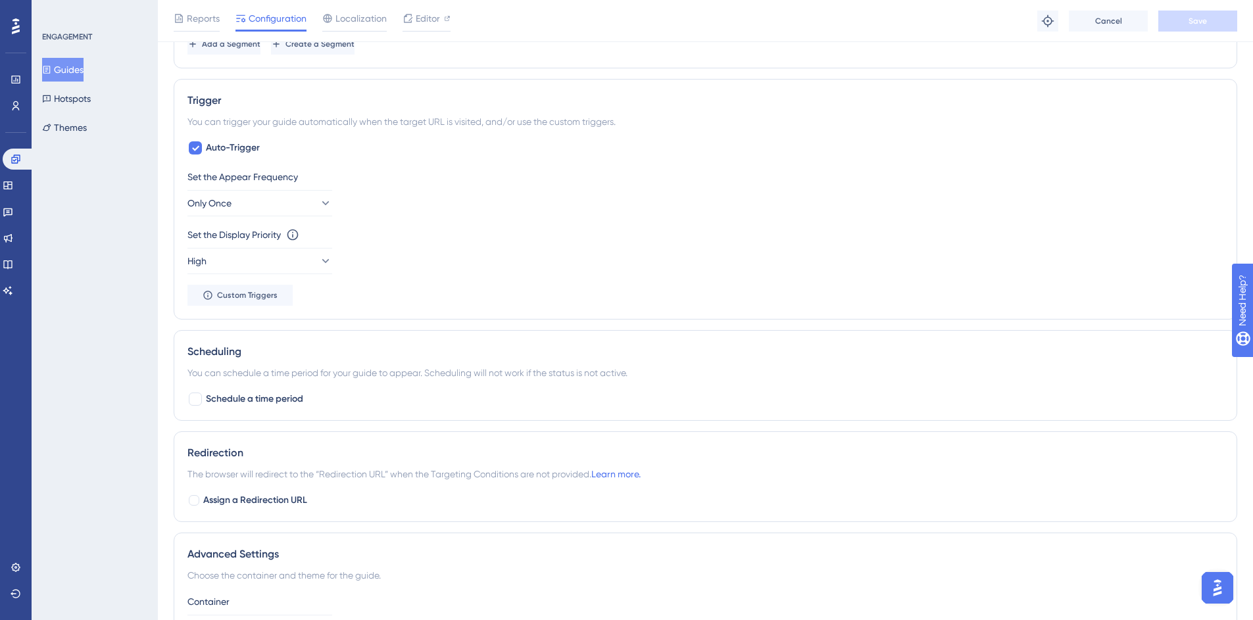
scroll to position [757, 0]
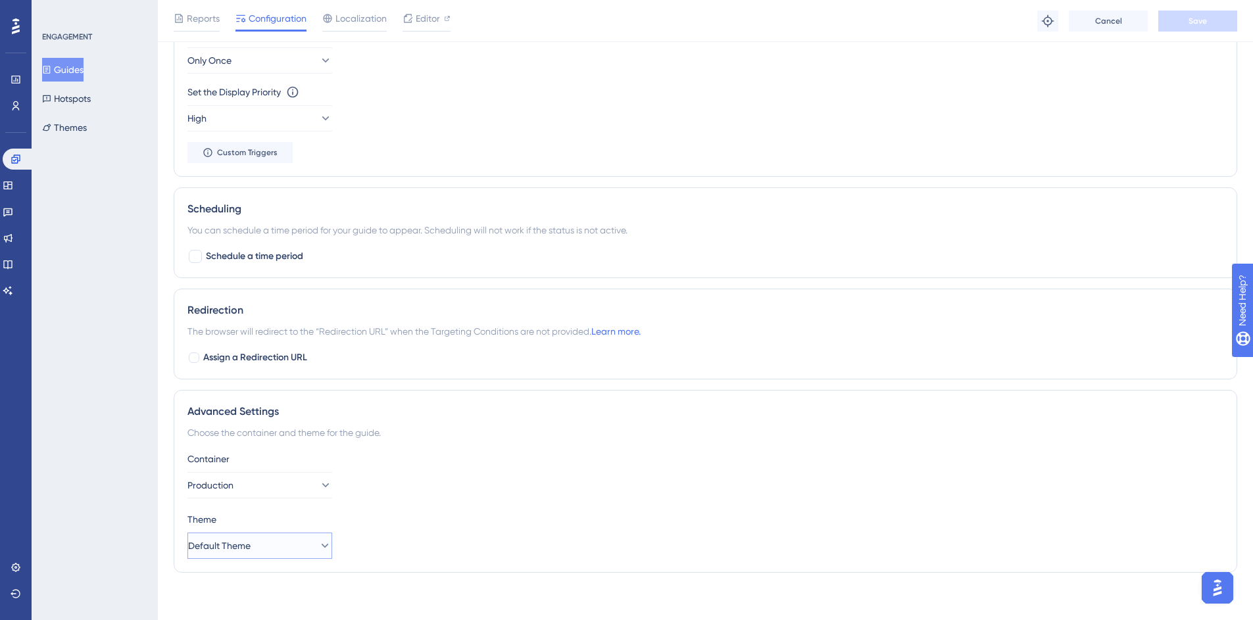
click at [249, 551] on span "Default Theme" at bounding box center [219, 546] width 62 height 16
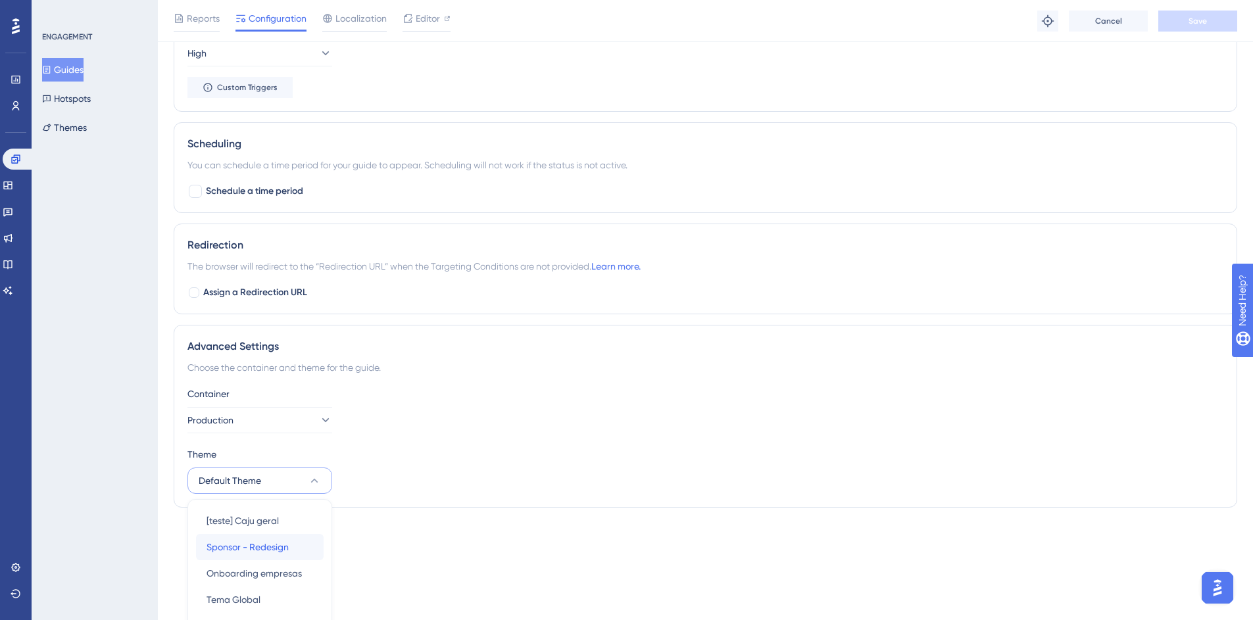
click at [268, 547] on span "Sponsor - Redesign" at bounding box center [248, 547] width 82 height 16
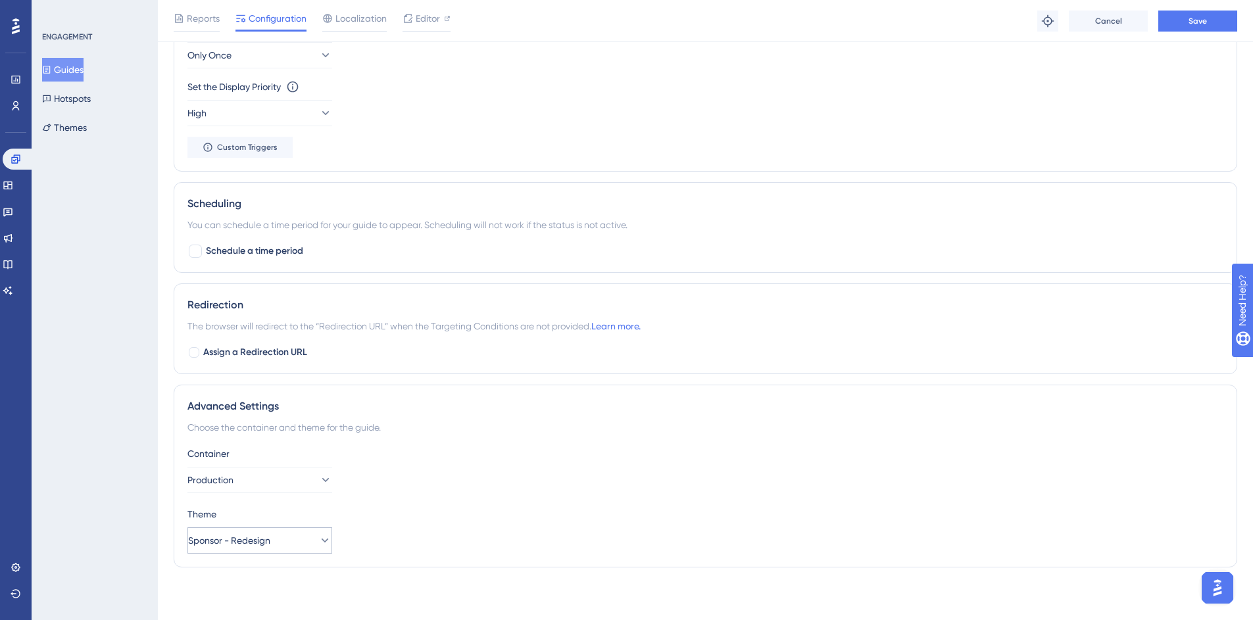
scroll to position [762, 0]
click at [559, 489] on div "Container Production" at bounding box center [705, 469] width 1036 height 47
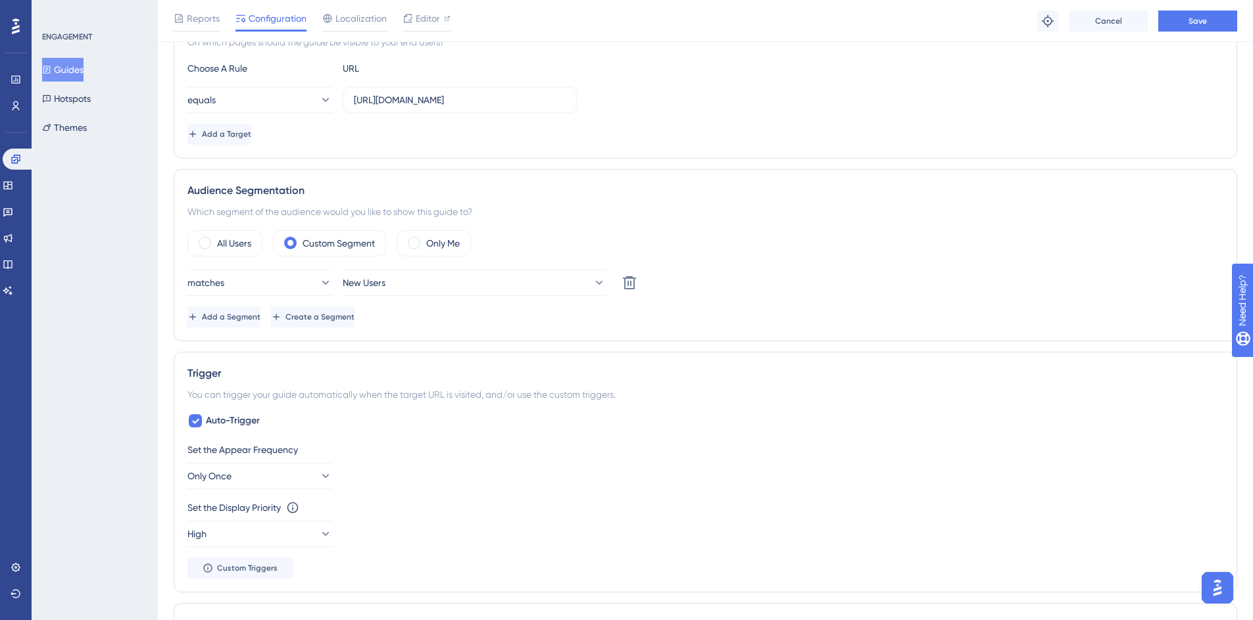
scroll to position [0, 0]
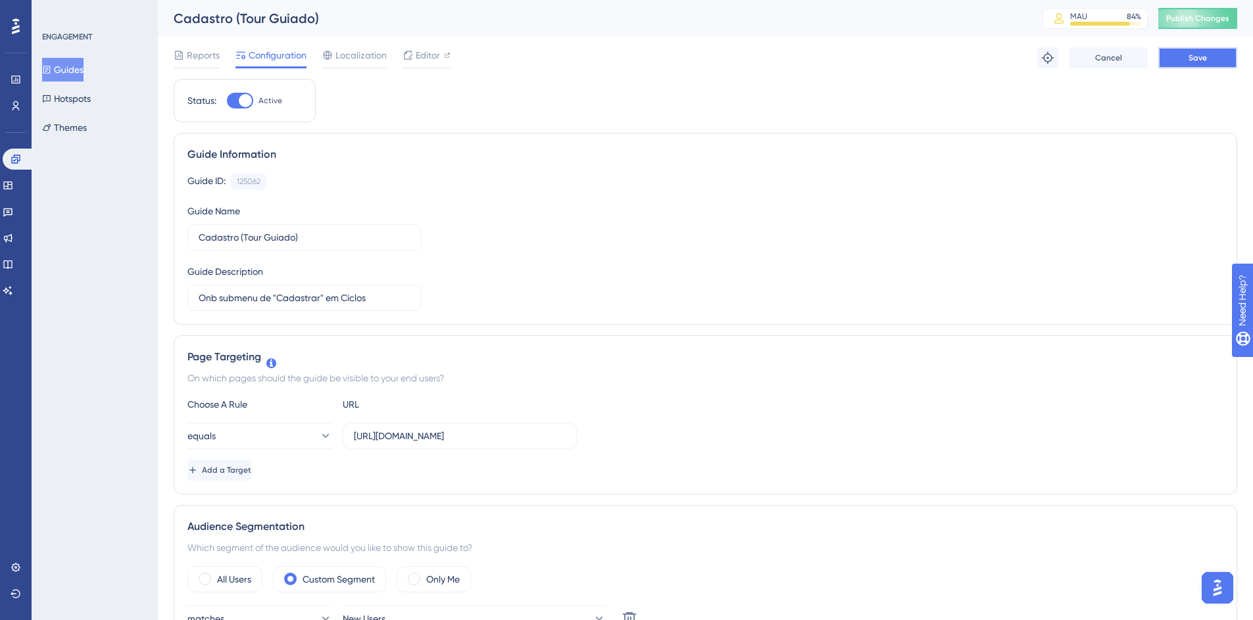
click at [1220, 66] on button "Save" at bounding box center [1197, 57] width 79 height 21
click at [1223, 19] on span "Publish Changes" at bounding box center [1197, 18] width 63 height 11
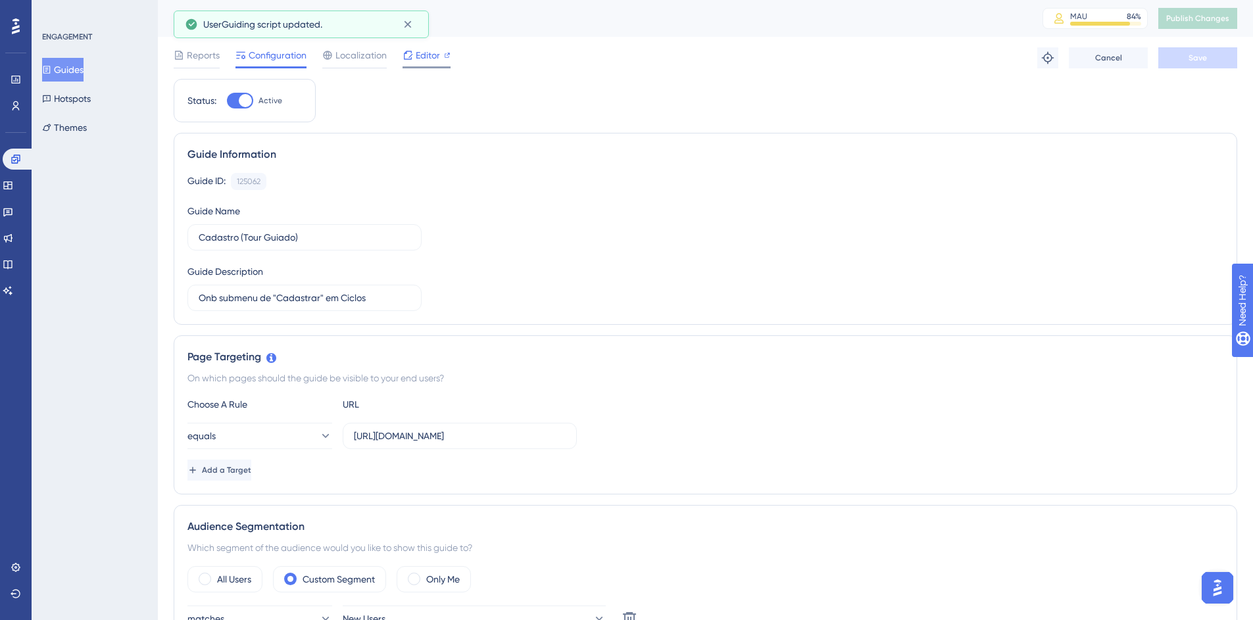
click at [416, 56] on span "Editor" at bounding box center [428, 55] width 24 height 16
